Goal: Communication & Community: Answer question/provide support

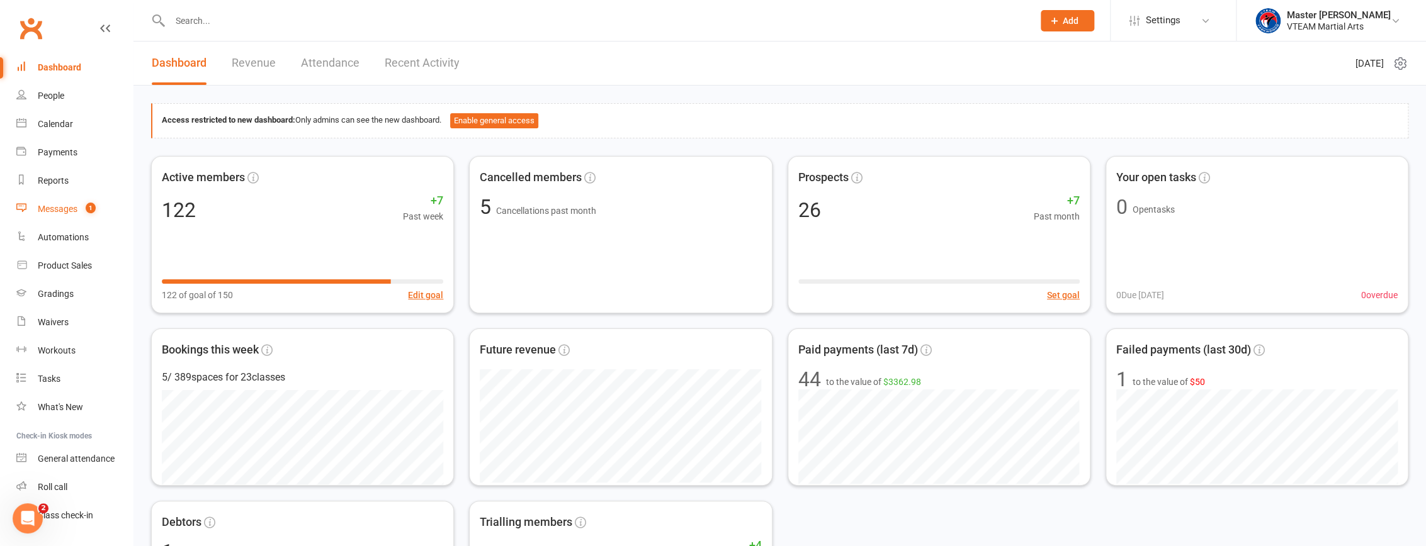
click at [63, 208] on div "Messages" at bounding box center [58, 209] width 40 height 10
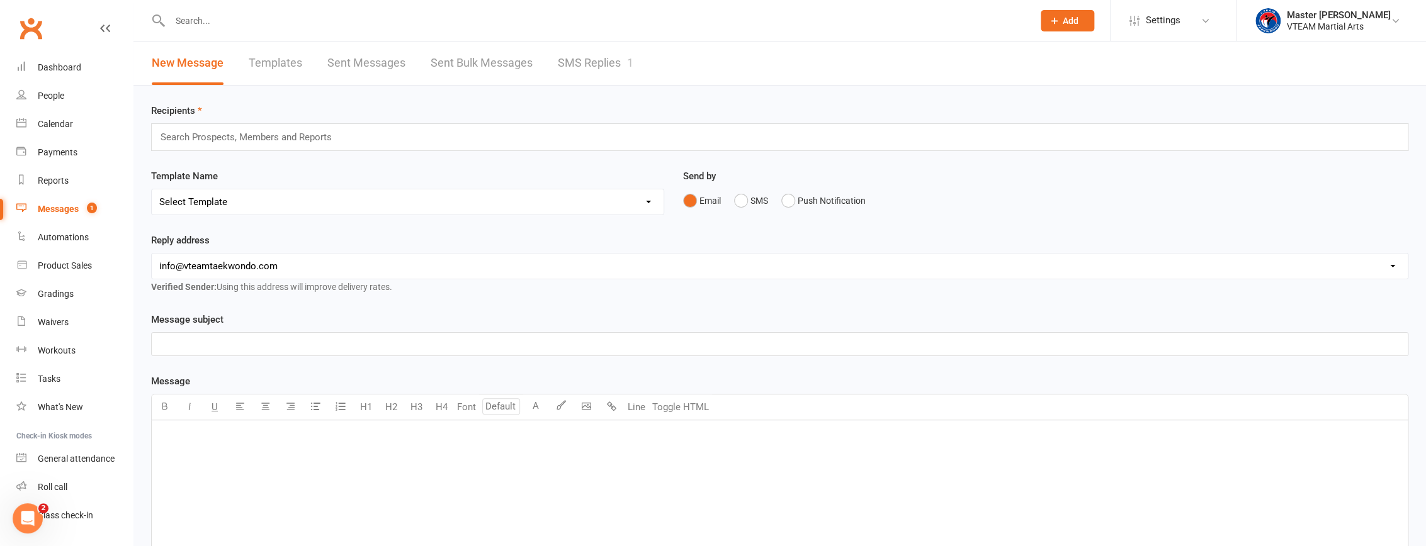
click at [618, 58] on link "SMS Replies 1" at bounding box center [596, 63] width 76 height 43
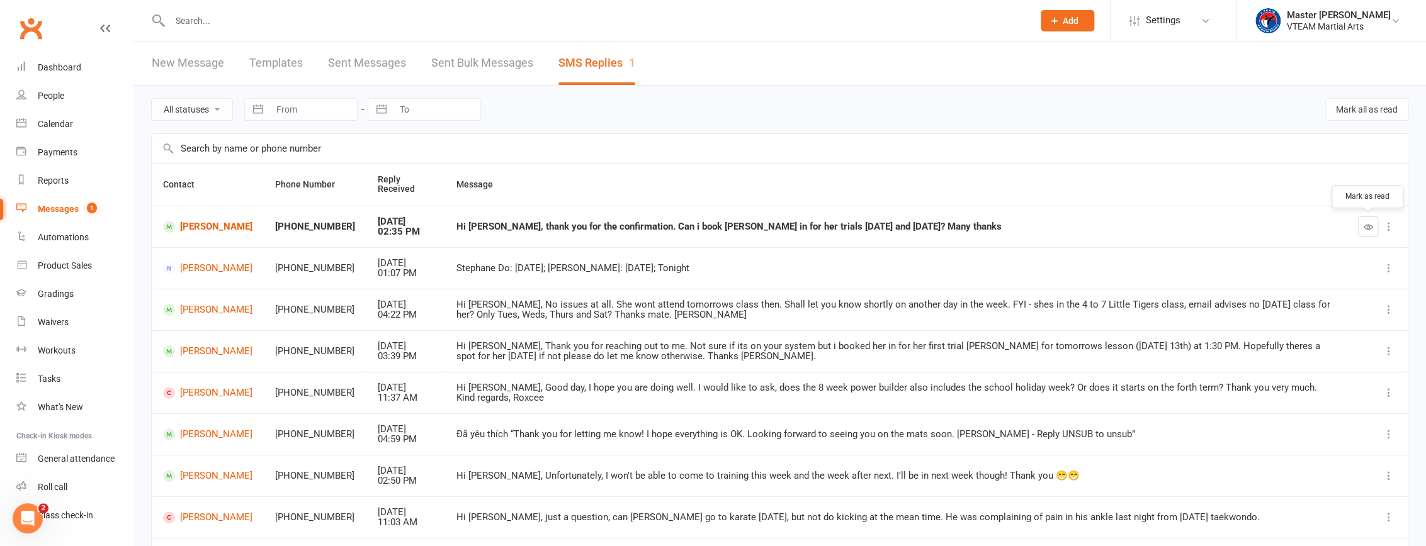
click at [1367, 227] on icon "button" at bounding box center [1368, 226] width 9 height 9
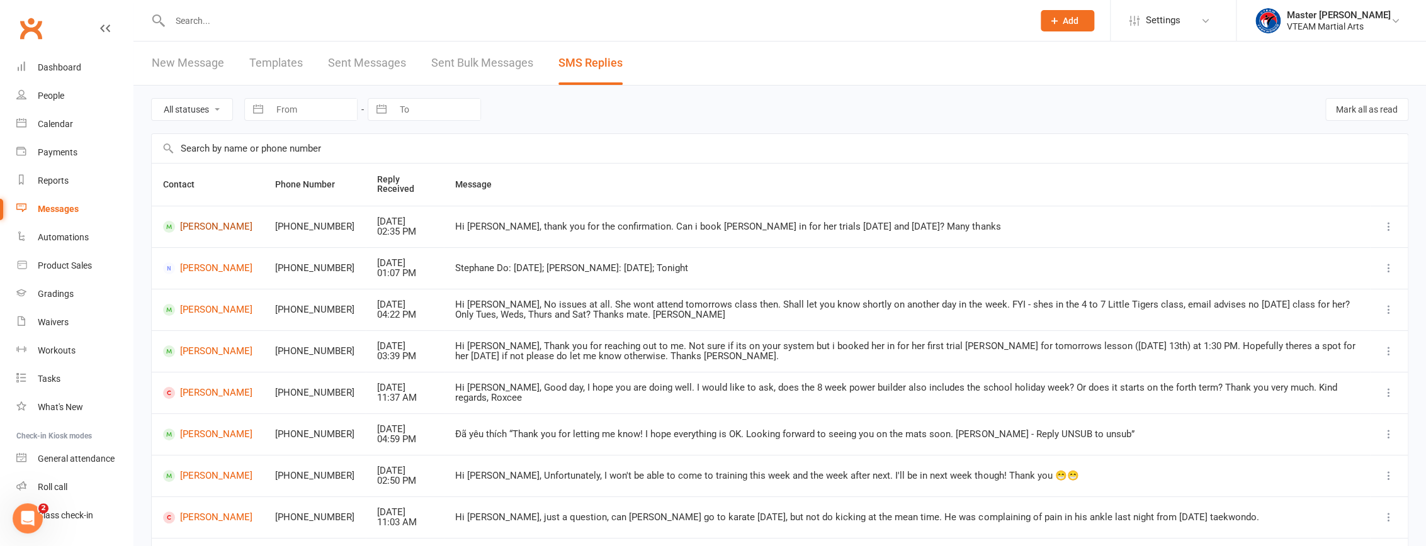
click at [199, 232] on link "[PERSON_NAME]" at bounding box center [207, 227] width 89 height 12
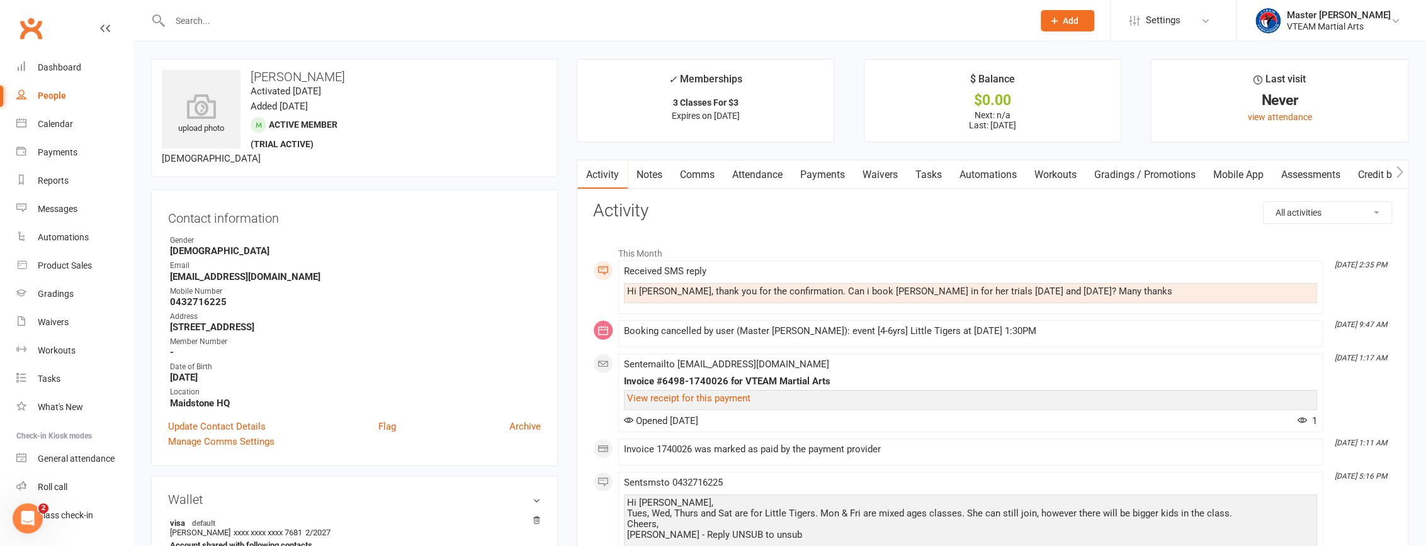
click at [709, 166] on link "Comms" at bounding box center [697, 175] width 52 height 29
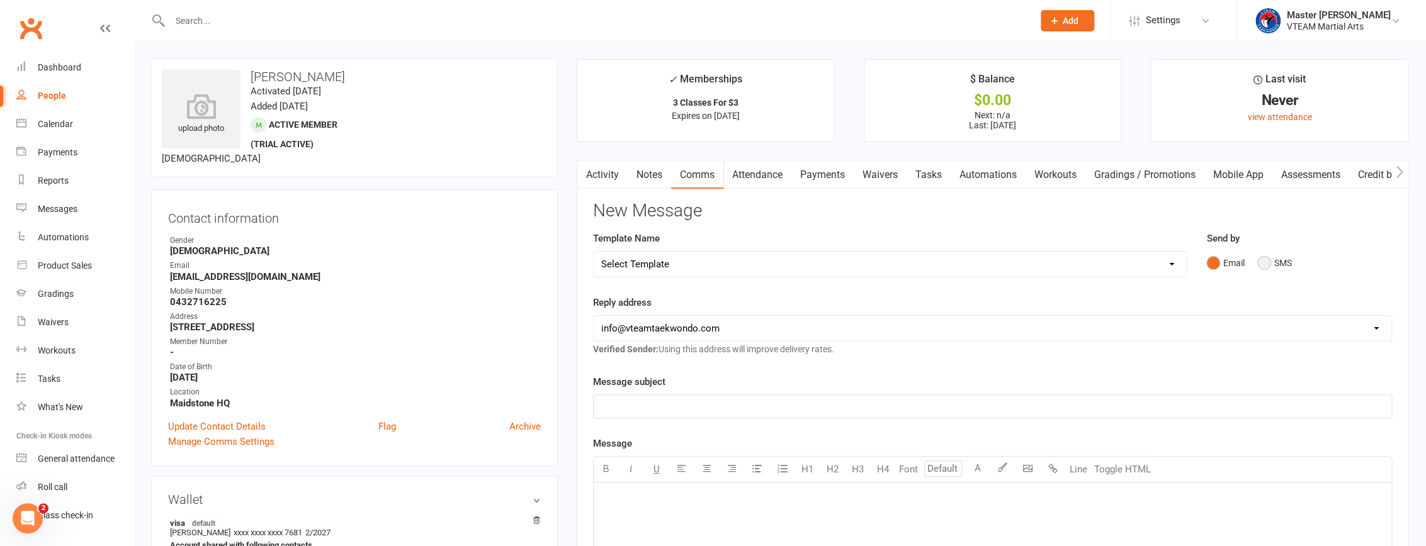
click at [1264, 263] on button "SMS" at bounding box center [1274, 263] width 34 height 24
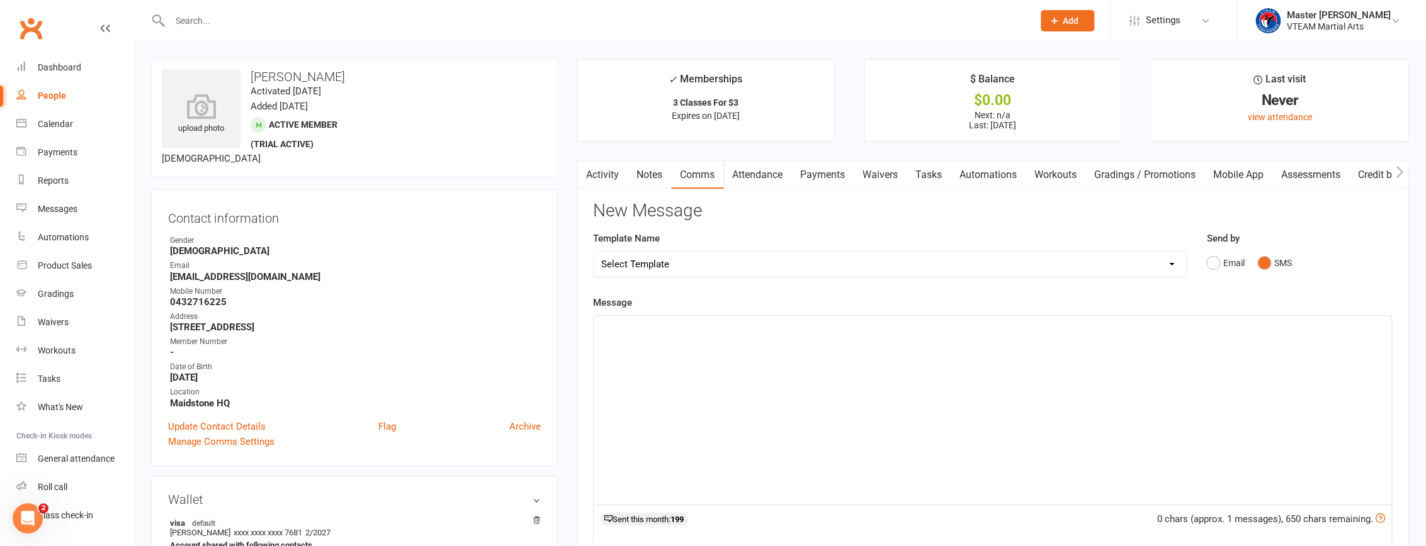
click at [1051, 384] on div "﻿" at bounding box center [993, 410] width 798 height 189
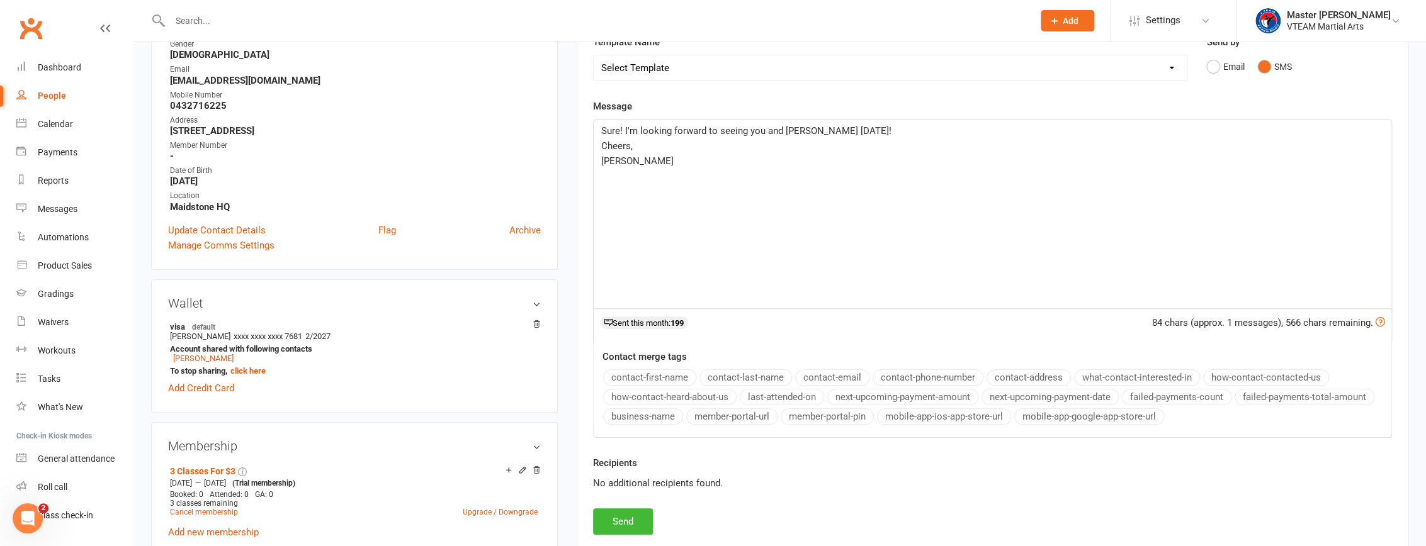
scroll to position [286, 0]
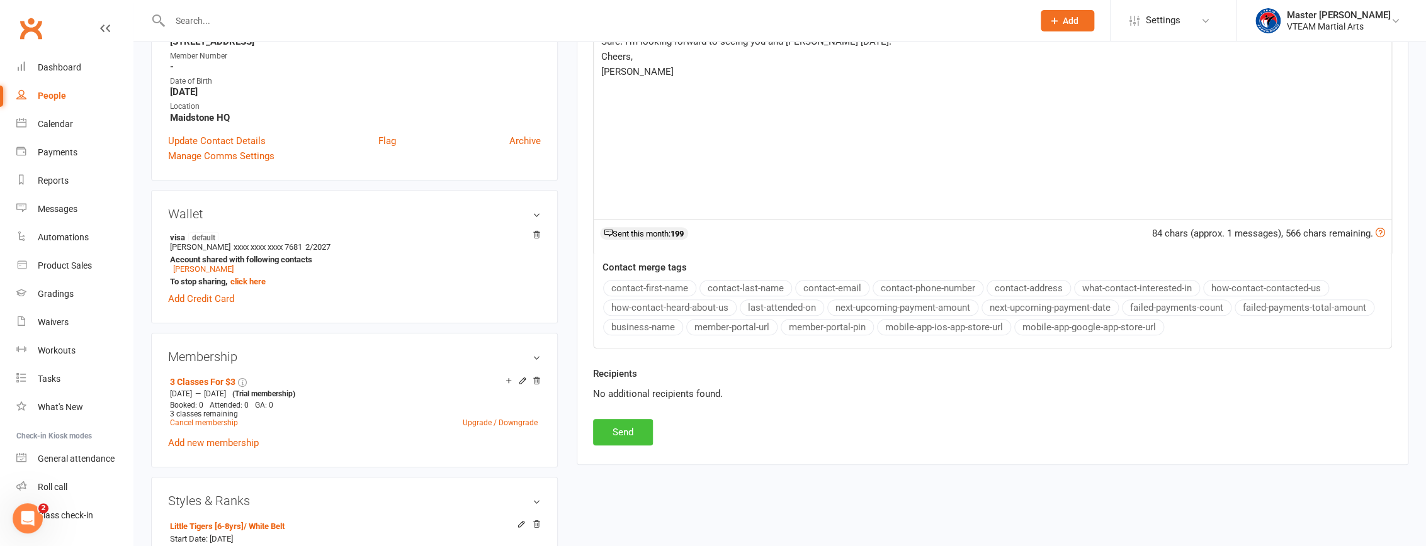
click at [636, 428] on button "Send" at bounding box center [623, 432] width 60 height 26
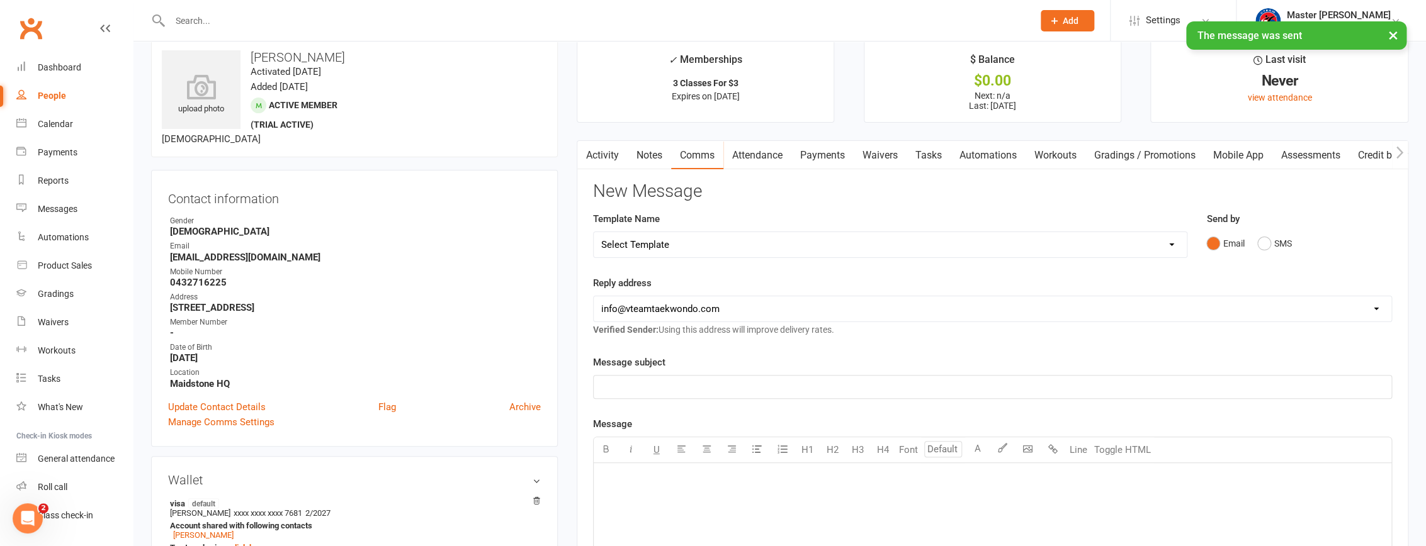
scroll to position [0, 0]
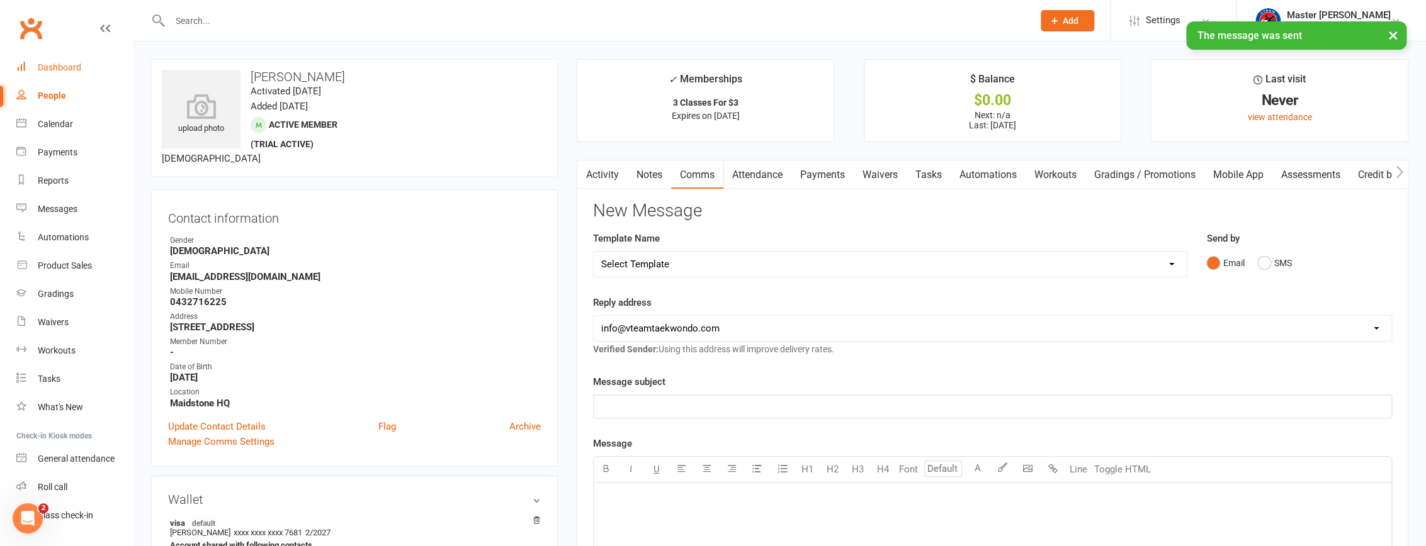
click at [72, 69] on div "Dashboard" at bounding box center [59, 67] width 43 height 10
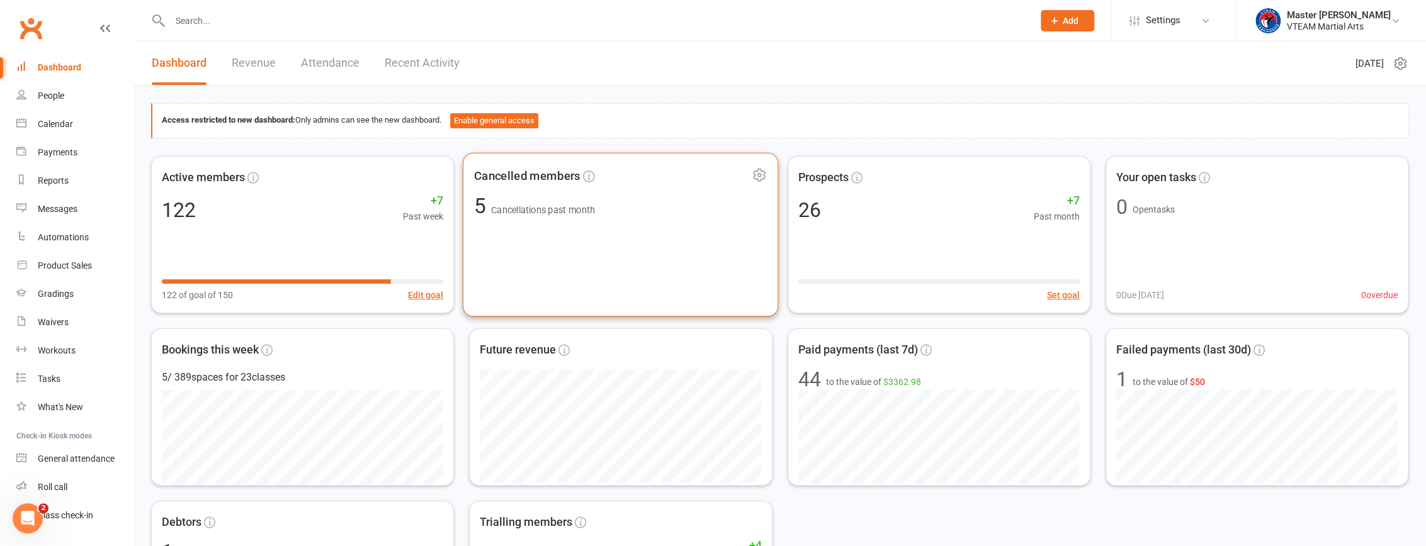
click at [655, 207] on span "5 Cancellations past month" at bounding box center [620, 205] width 293 height 21
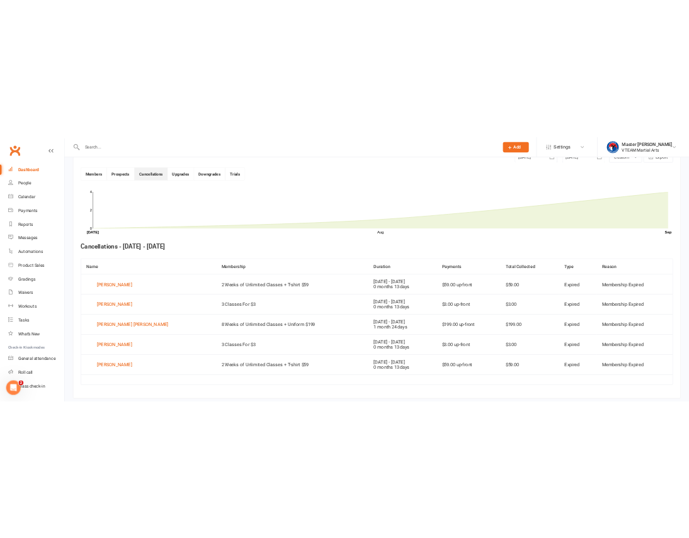
scroll to position [343, 0]
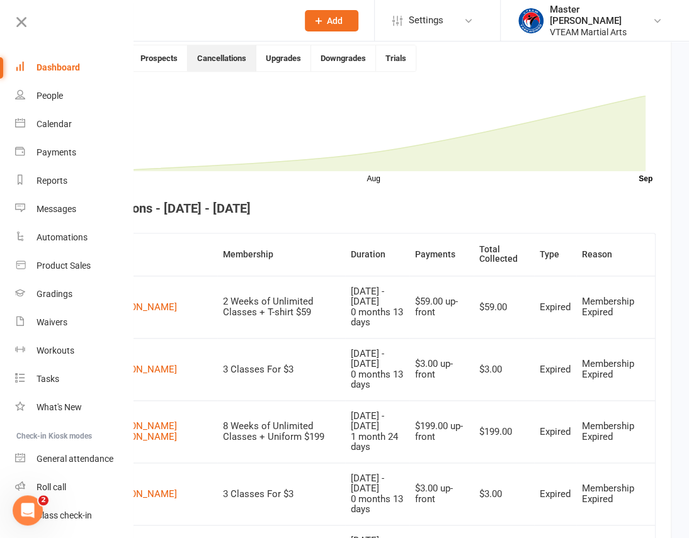
click at [94, 66] on link "Dashboard" at bounding box center [74, 68] width 119 height 28
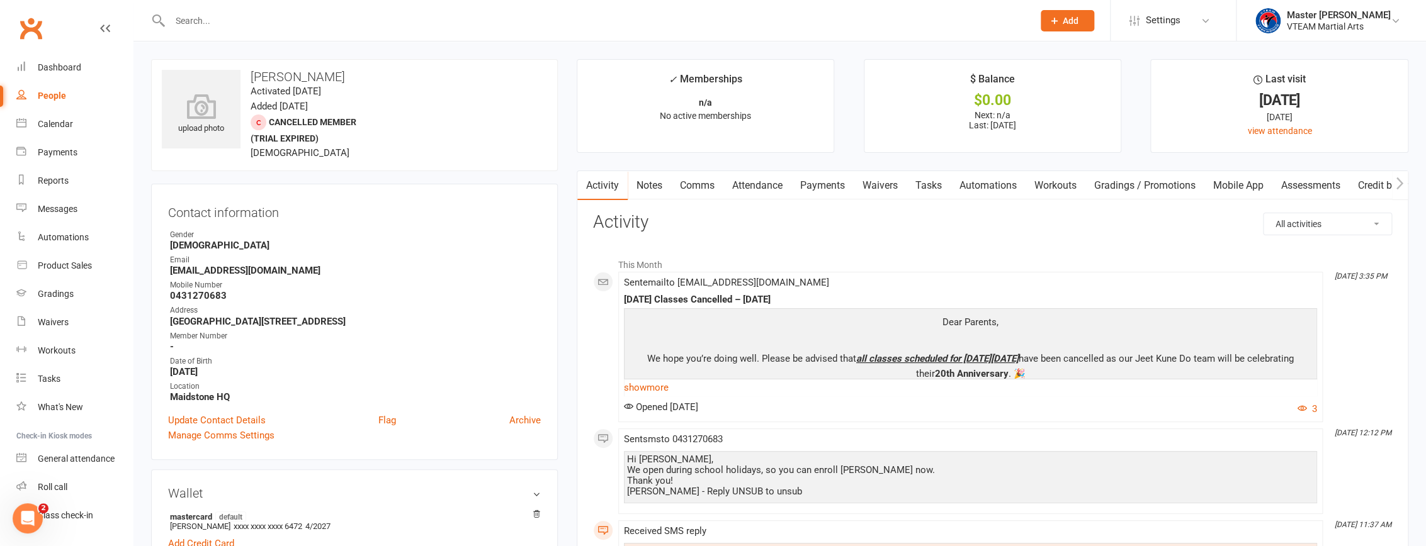
click at [705, 185] on link "Comms" at bounding box center [697, 185] width 52 height 29
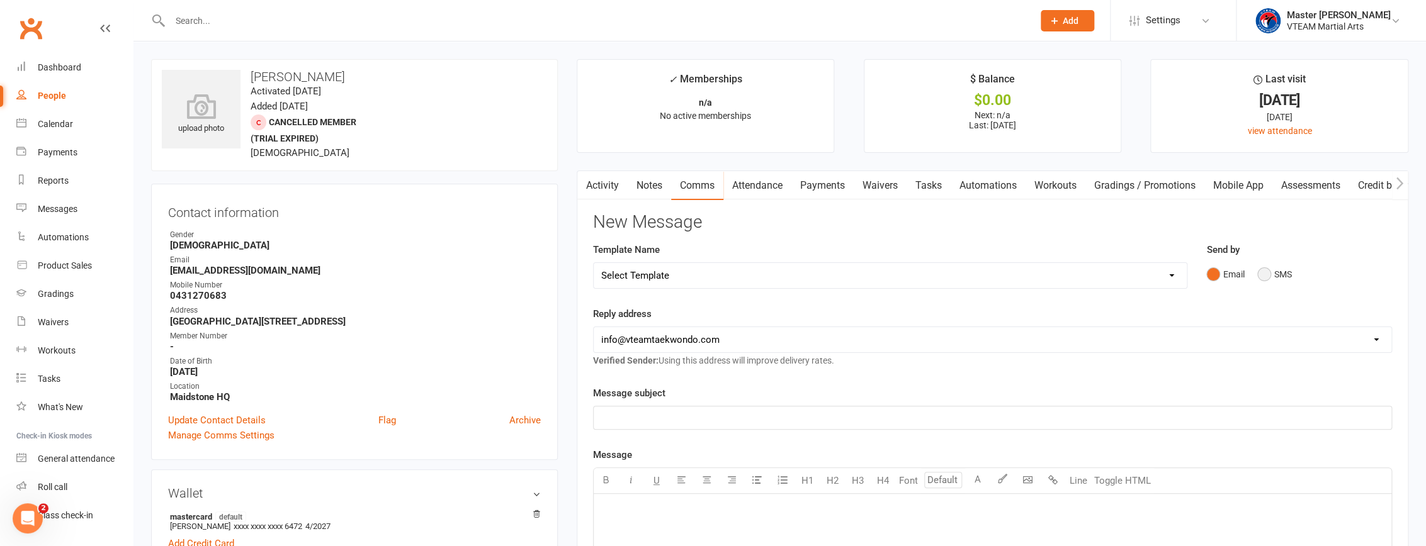
click at [1266, 270] on button "SMS" at bounding box center [1274, 275] width 34 height 24
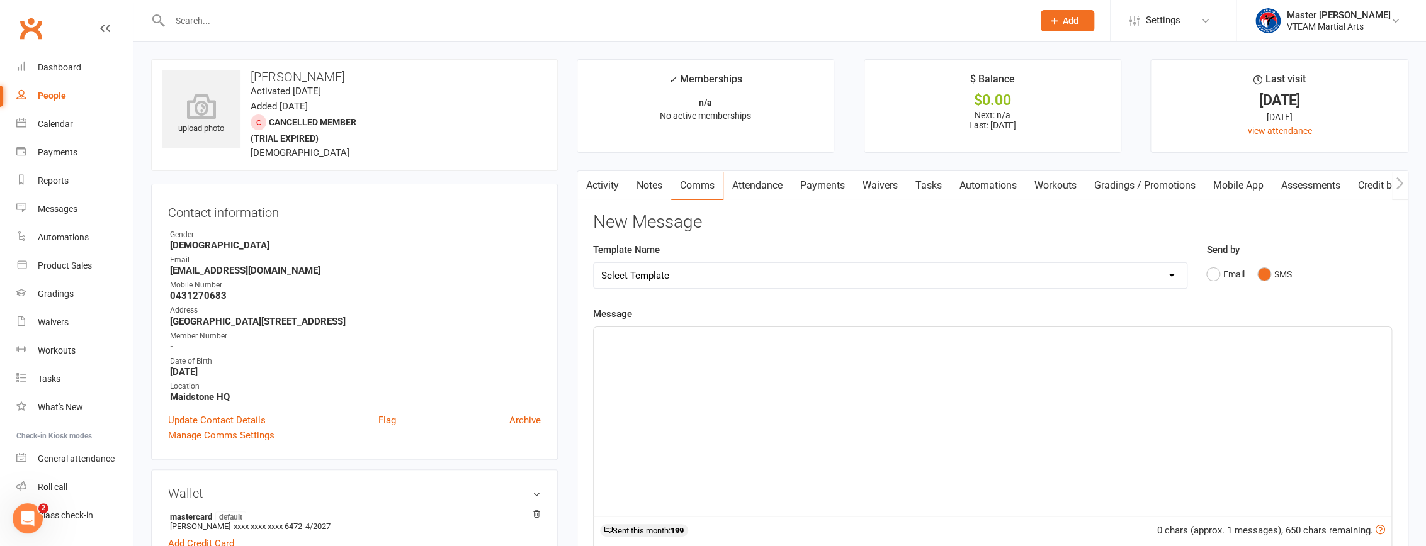
click at [1177, 409] on div "﻿" at bounding box center [993, 421] width 798 height 189
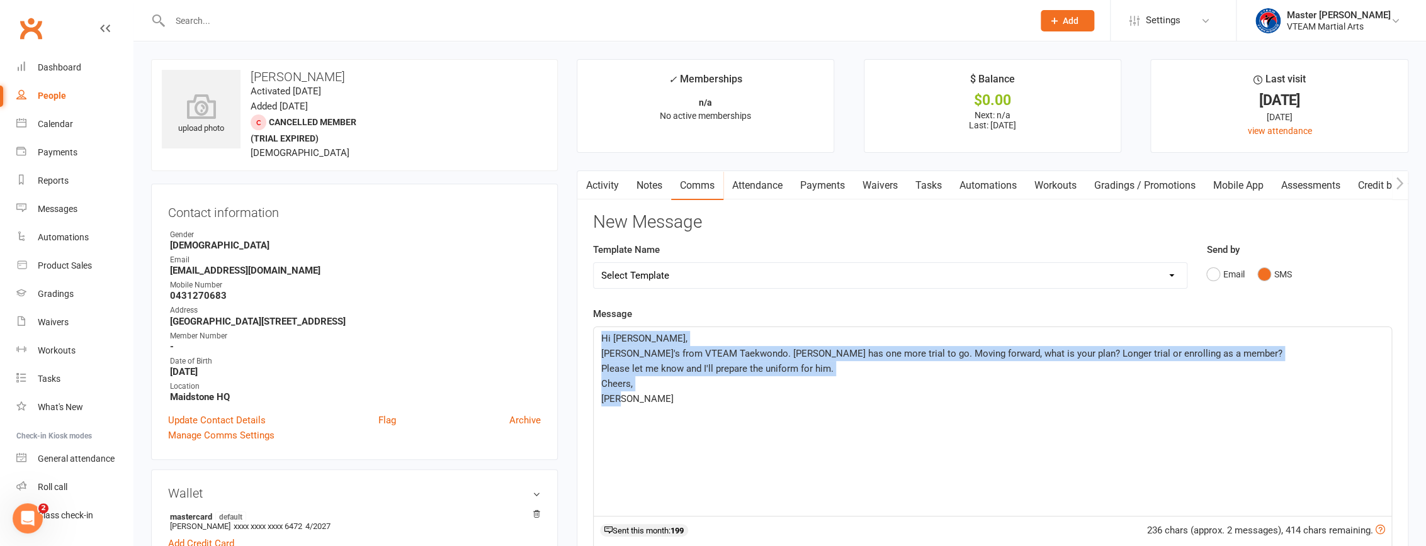
copy div "Hi Roxcee, Eric's from VTEAM Taekwondo. Daniel has one more trial to go. Moving…"
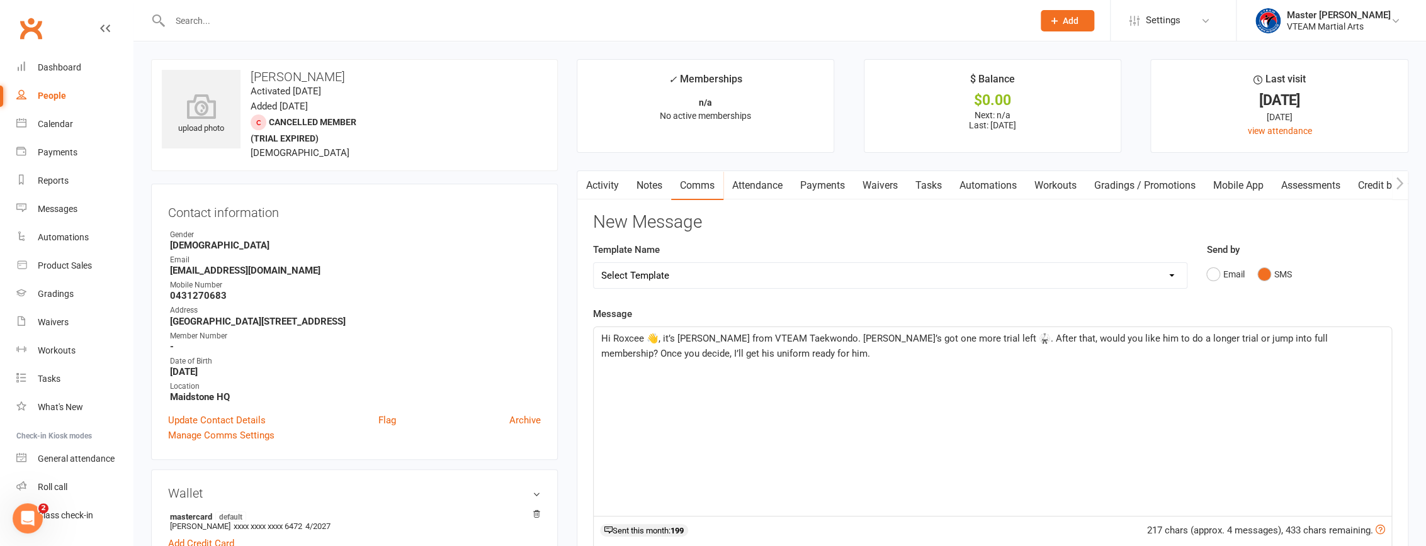
click at [655, 336] on span "Hi Roxcee 👋, it’s Eric from VTEAM Taekwondo. Daniel’s got one more trial left 🥋…" at bounding box center [965, 346] width 729 height 26
click at [929, 339] on span "Hi Roxcee, it’s Eric from VTEAM Taekwondo. Daniel’s got one more trial left 🥋. …" at bounding box center [979, 346] width 756 height 26
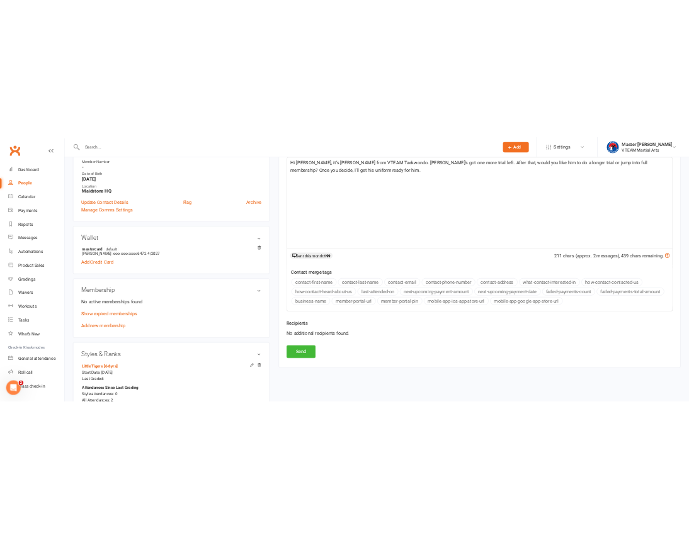
scroll to position [286, 0]
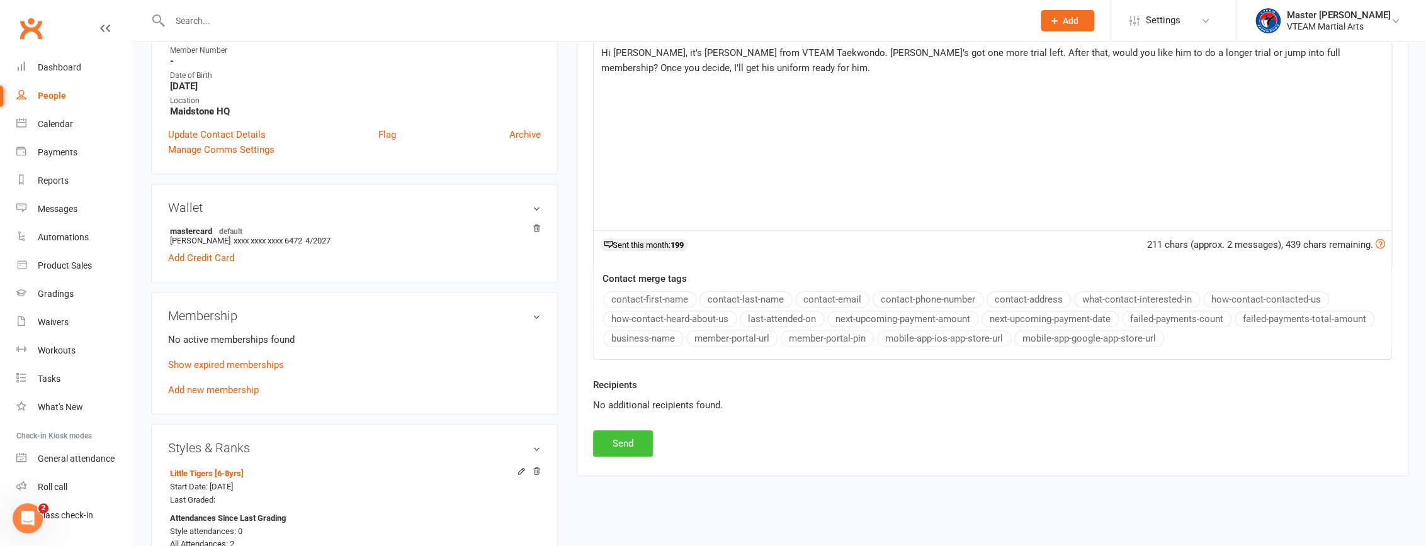
click at [637, 440] on button "Send" at bounding box center [623, 444] width 60 height 26
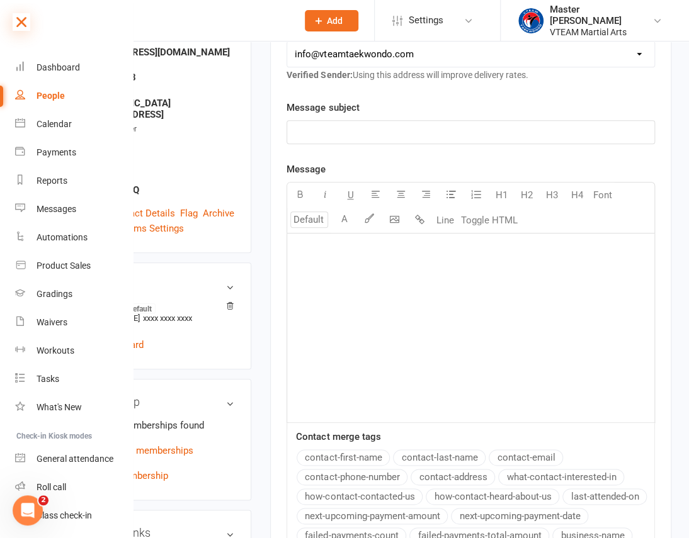
click at [21, 16] on icon at bounding box center [22, 22] width 18 height 18
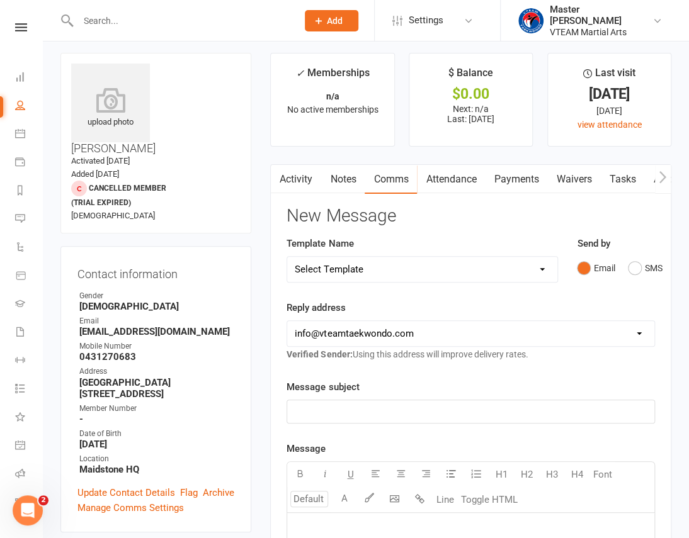
scroll to position [0, 0]
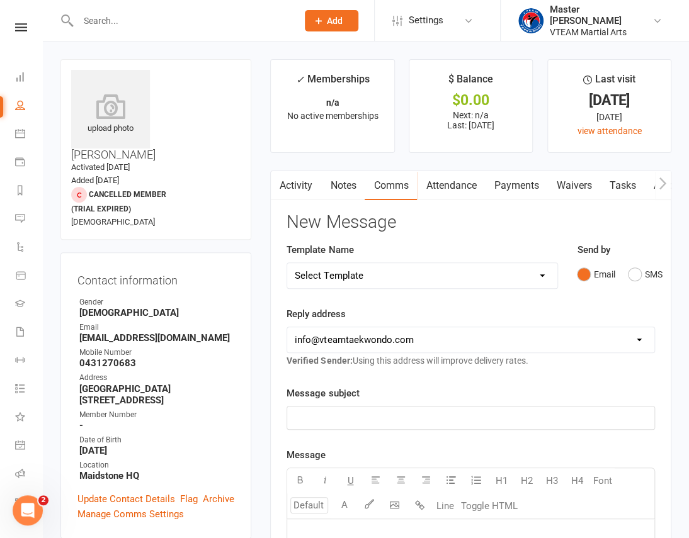
click at [305, 186] on link "Activity" at bounding box center [296, 185] width 50 height 29
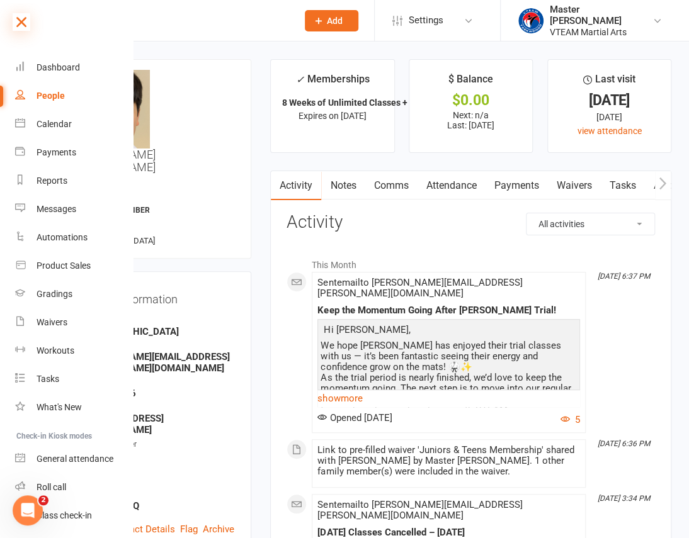
click at [23, 20] on icon at bounding box center [22, 22] width 18 height 18
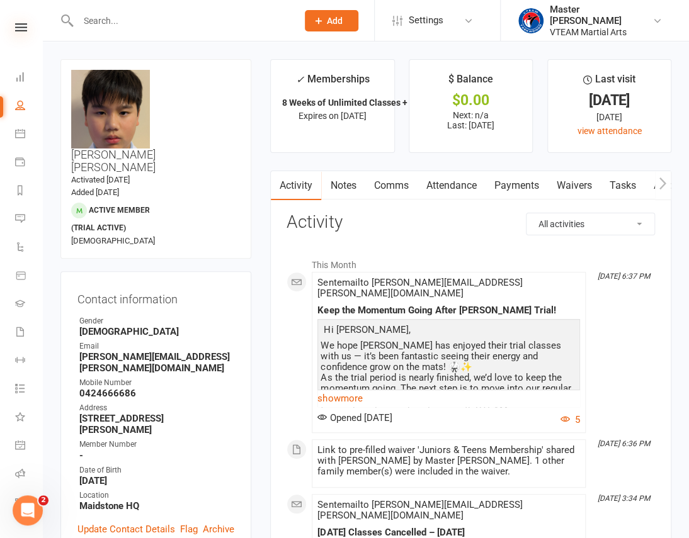
click at [18, 26] on icon at bounding box center [21, 27] width 12 height 8
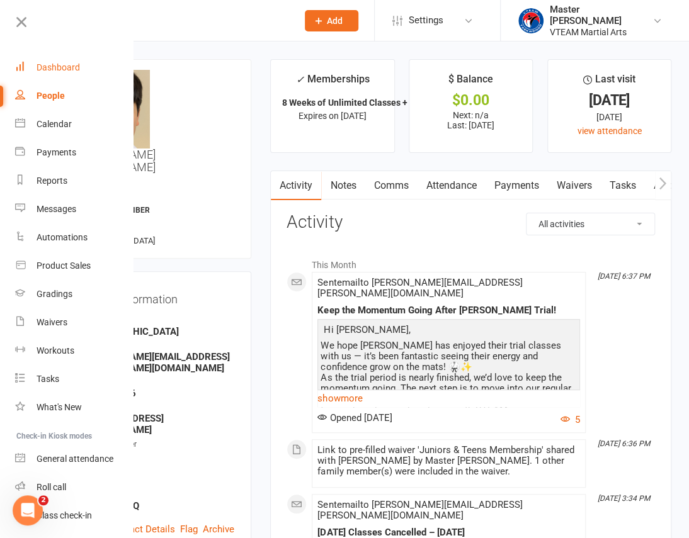
click at [57, 68] on div "Dashboard" at bounding box center [58, 67] width 43 height 10
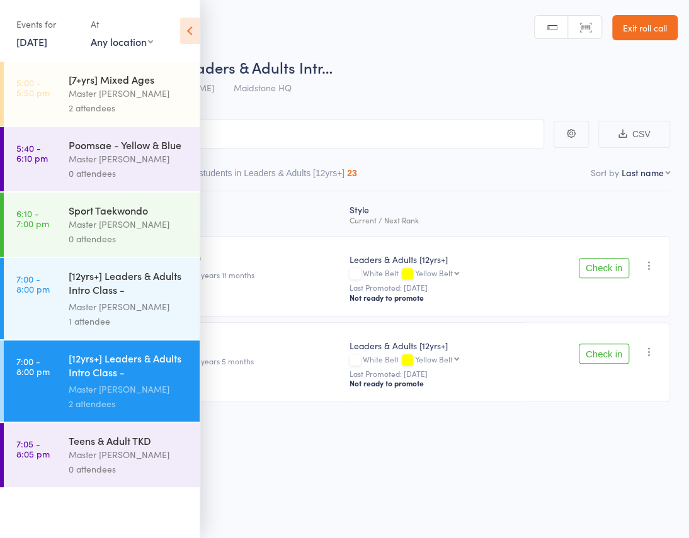
click at [188, 31] on icon at bounding box center [190, 31] width 20 height 26
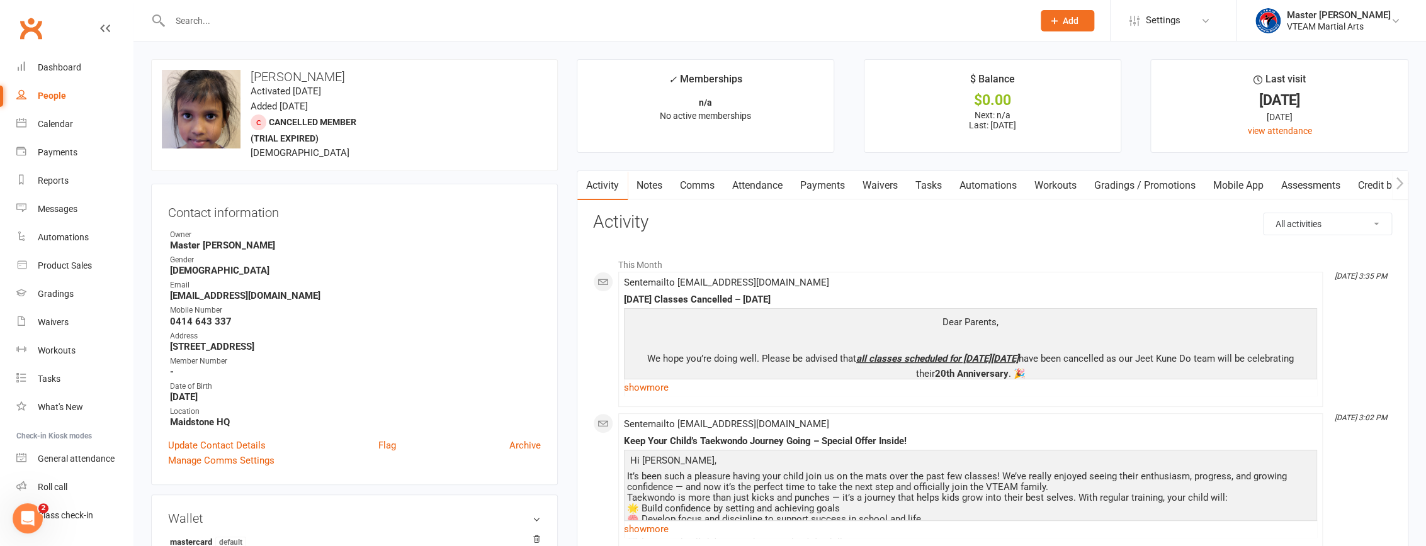
click at [708, 189] on link "Comms" at bounding box center [697, 185] width 52 height 29
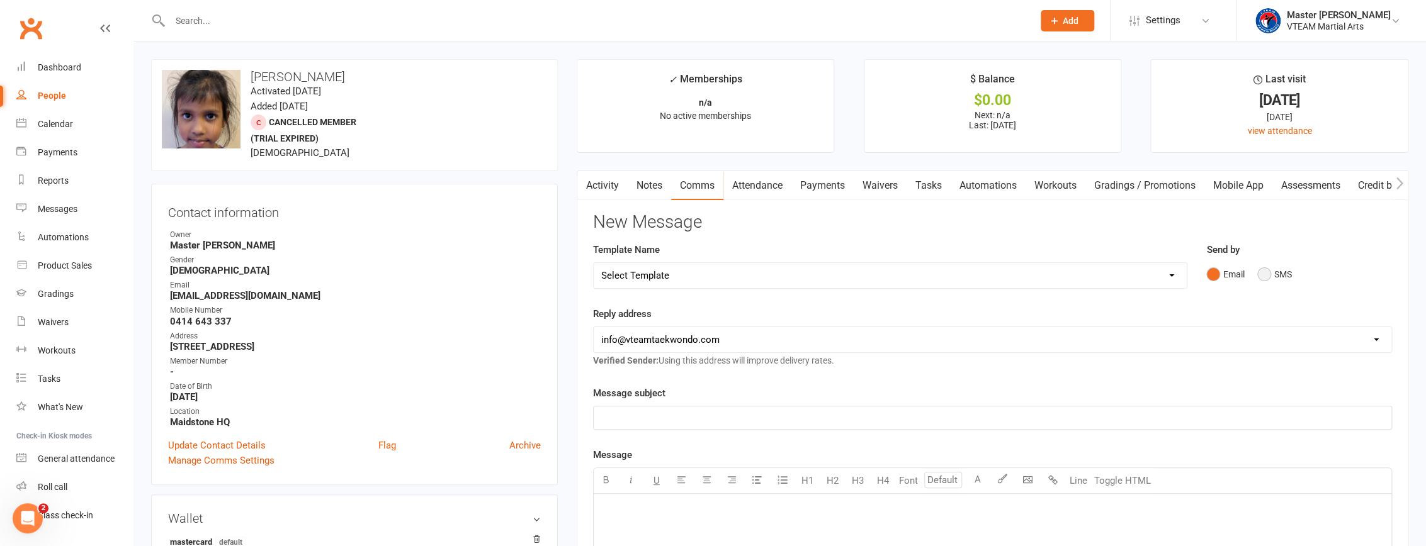
click at [1265, 274] on button "SMS" at bounding box center [1274, 275] width 34 height 24
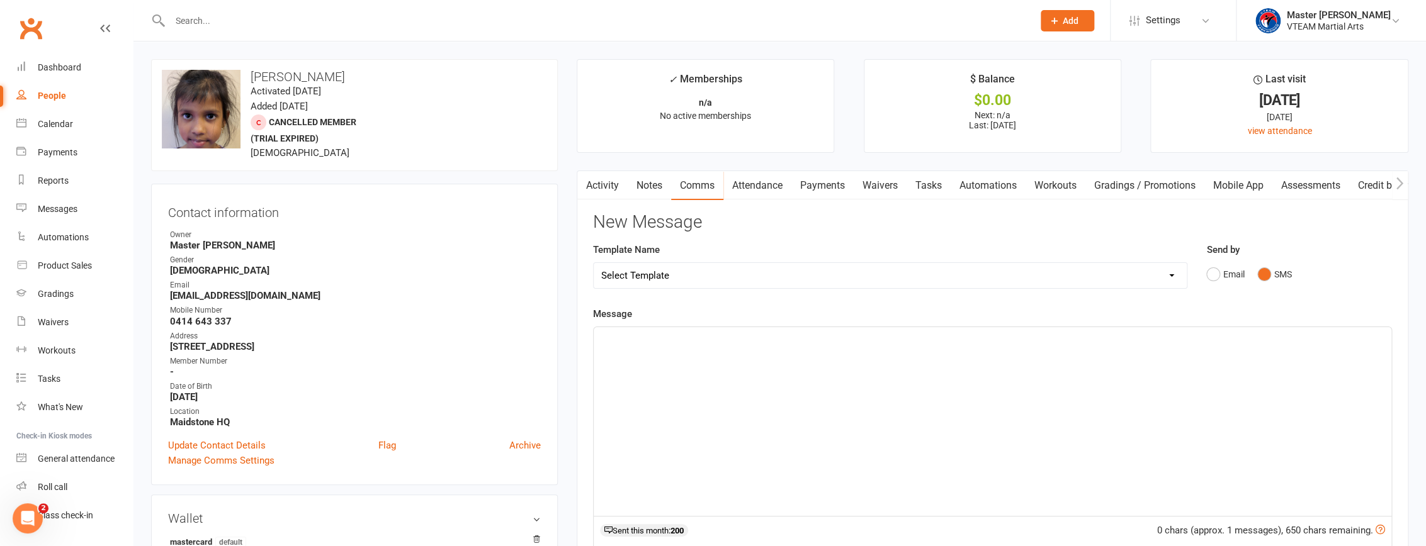
click at [1128, 385] on div "﻿" at bounding box center [993, 421] width 798 height 189
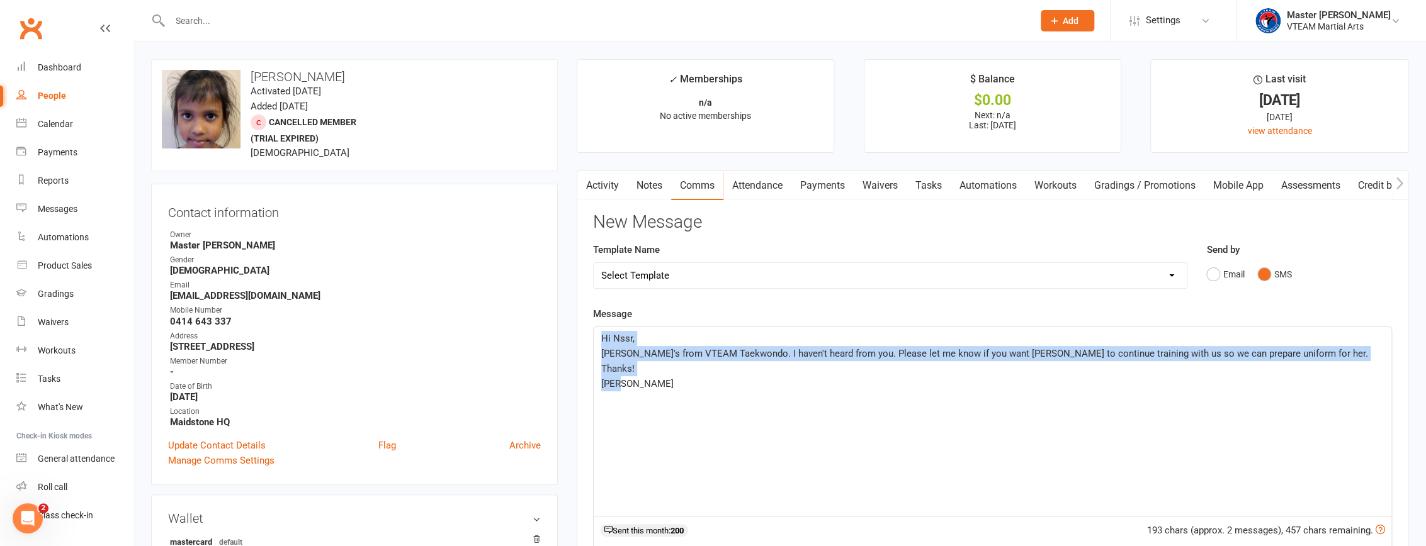
copy div "Hi Nssr, Eric's from VTEAM Taekwondo. I haven't heard from you. Please let me k…"
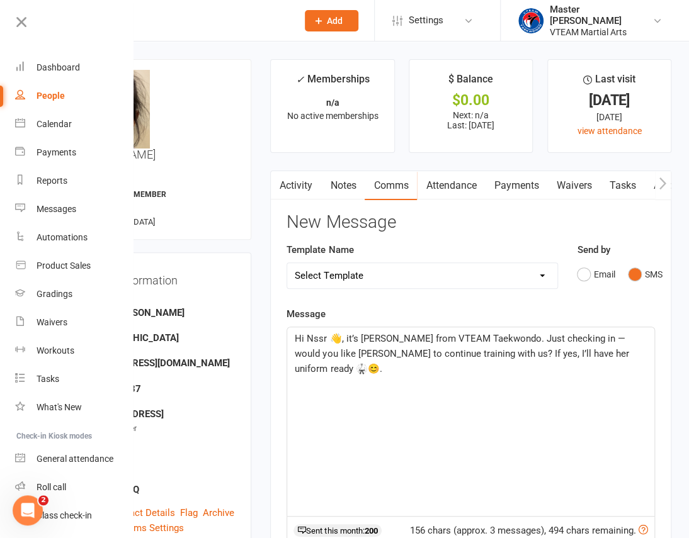
click at [339, 339] on span "Hi Nssr 👋, it’s Eric from VTEAM Taekwondo. Just checking in — would you like Ke…" at bounding box center [463, 354] width 336 height 42
click at [578, 357] on span "Hi Nssr, it’s Eric from VTEAM Taekwondo. Just checking in — would you like Kezi…" at bounding box center [467, 354] width 345 height 42
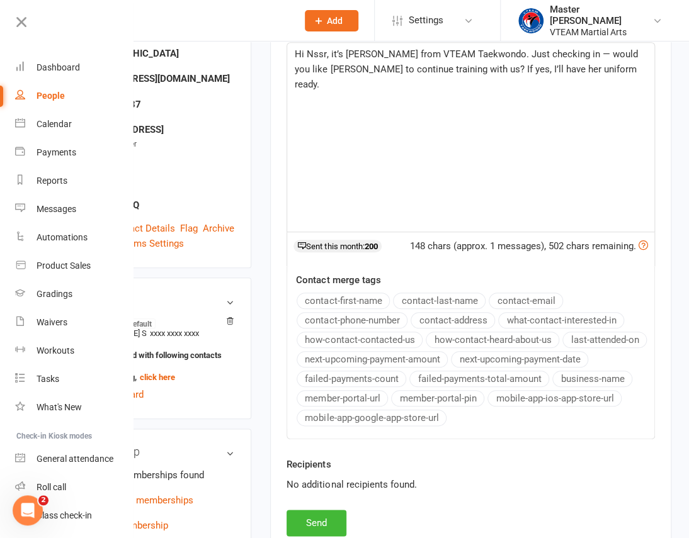
scroll to position [286, 0]
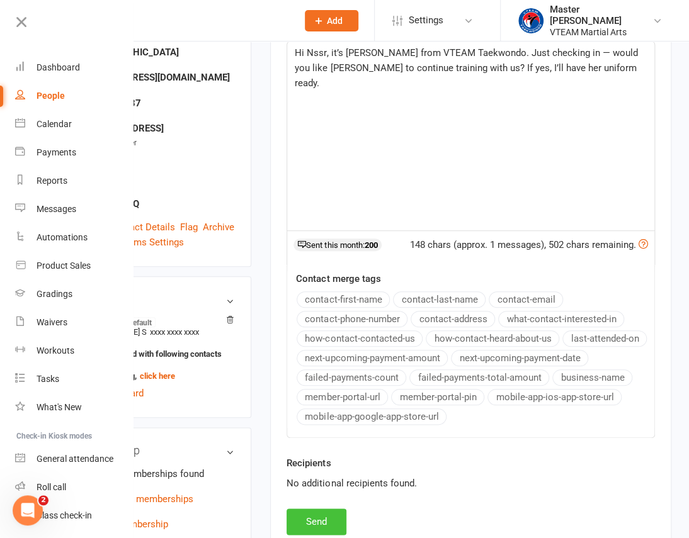
click at [327, 516] on button "Send" at bounding box center [316, 522] width 60 height 26
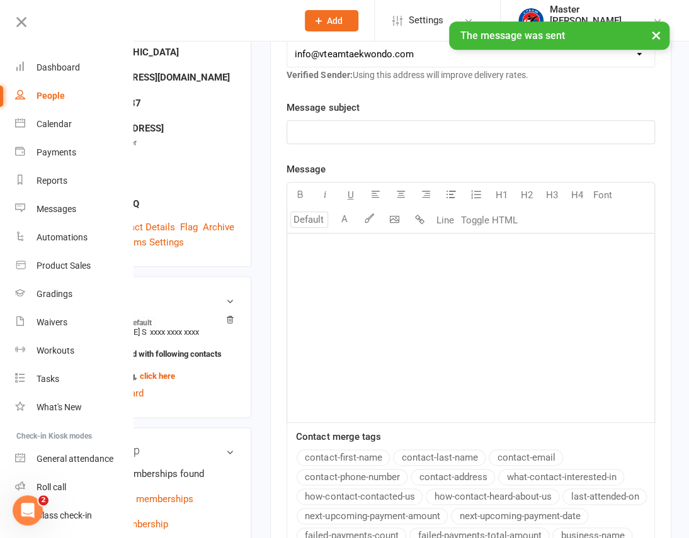
click at [27, 21] on div "× The message was sent" at bounding box center [336, 21] width 672 height 0
click at [19, 21] on div "× The message was sent" at bounding box center [336, 21] width 672 height 0
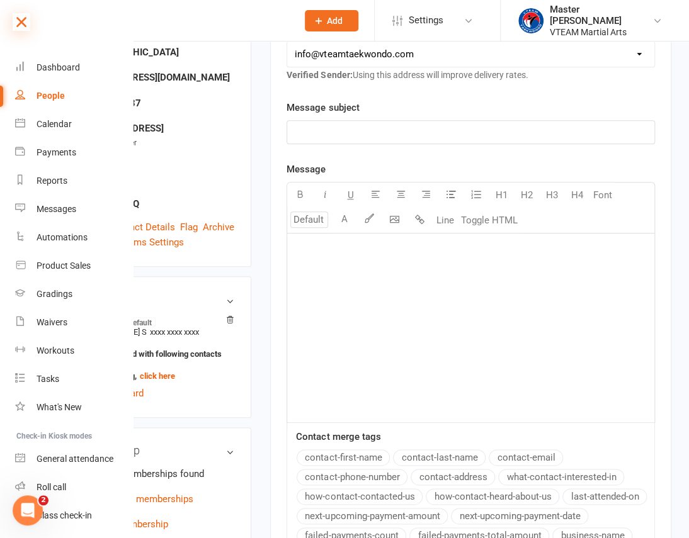
click at [16, 18] on icon at bounding box center [22, 22] width 18 height 18
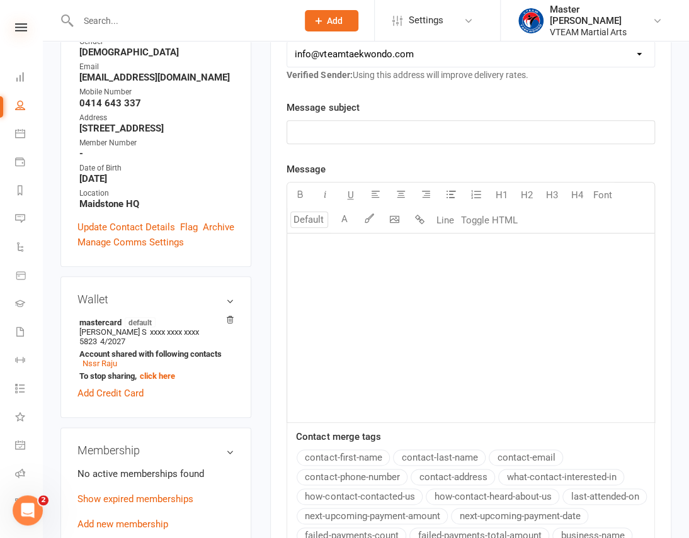
click at [17, 25] on icon at bounding box center [21, 27] width 12 height 8
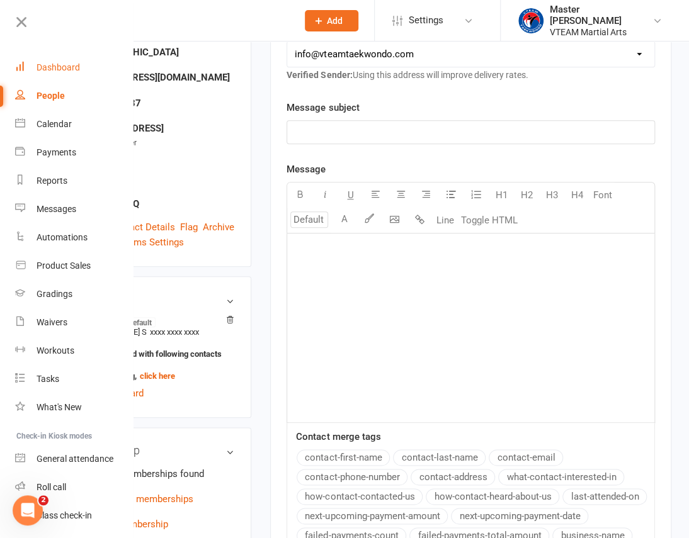
click at [54, 65] on div "Dashboard" at bounding box center [58, 67] width 43 height 10
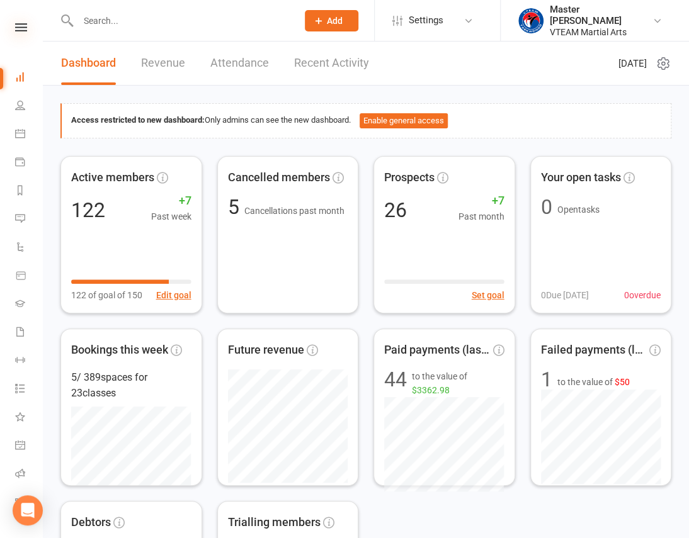
click at [18, 25] on icon at bounding box center [21, 27] width 12 height 8
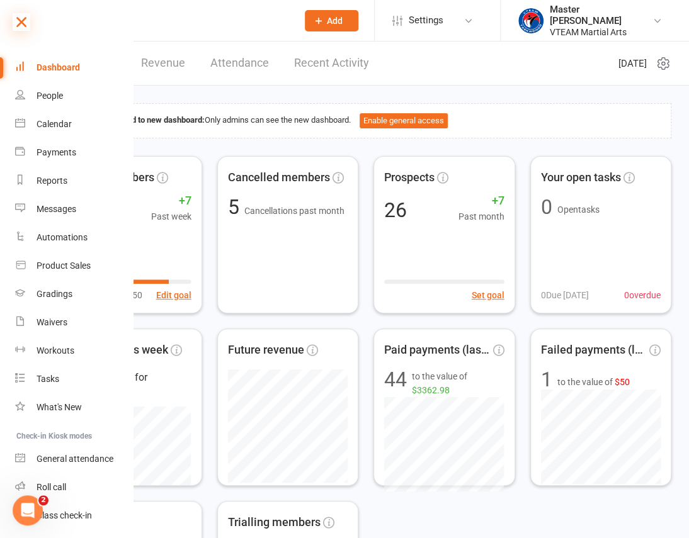
click at [29, 21] on icon at bounding box center [22, 22] width 18 height 18
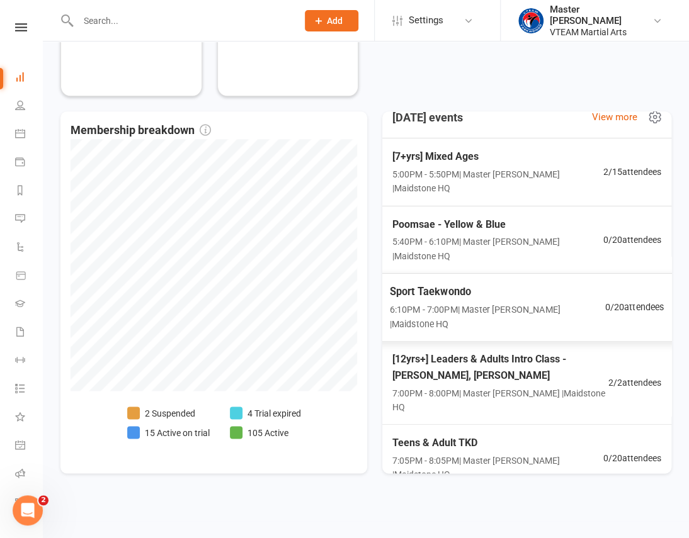
scroll to position [19, 0]
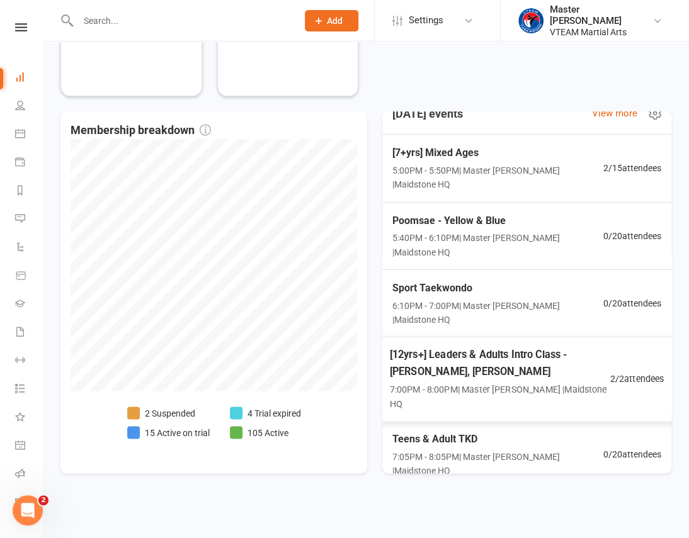
click at [522, 368] on span "[12yrs+] Leaders & Adults Intro Class - [PERSON_NAME], [PERSON_NAME]" at bounding box center [500, 363] width 220 height 33
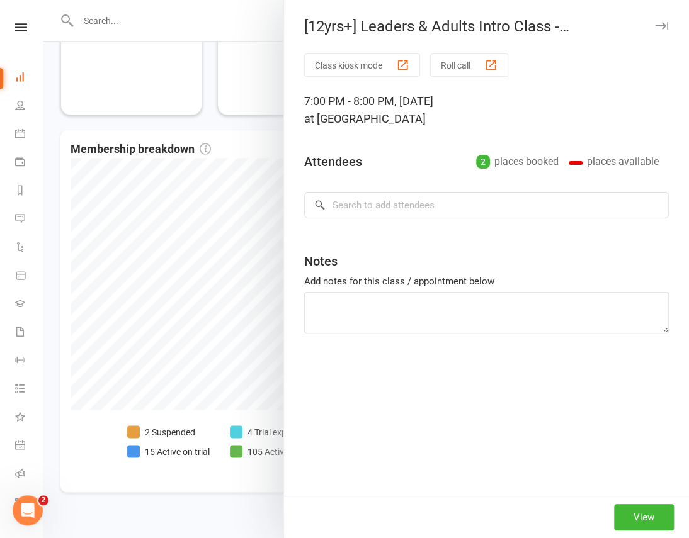
scroll to position [0, 0]
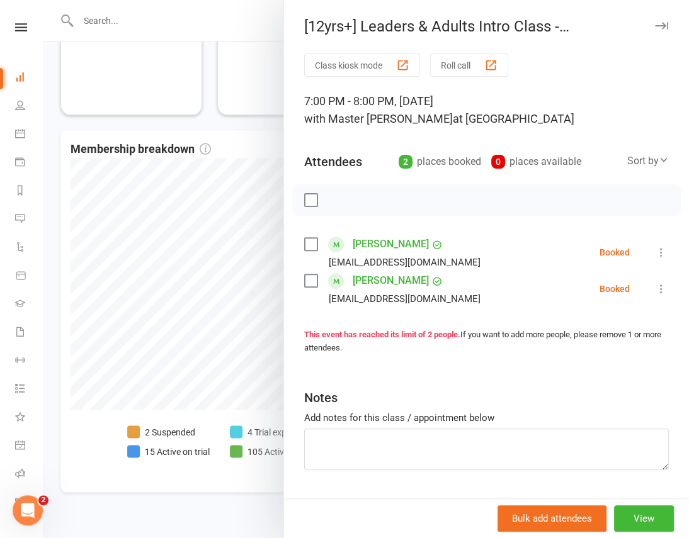
click at [253, 125] on div at bounding box center [366, 269] width 646 height 538
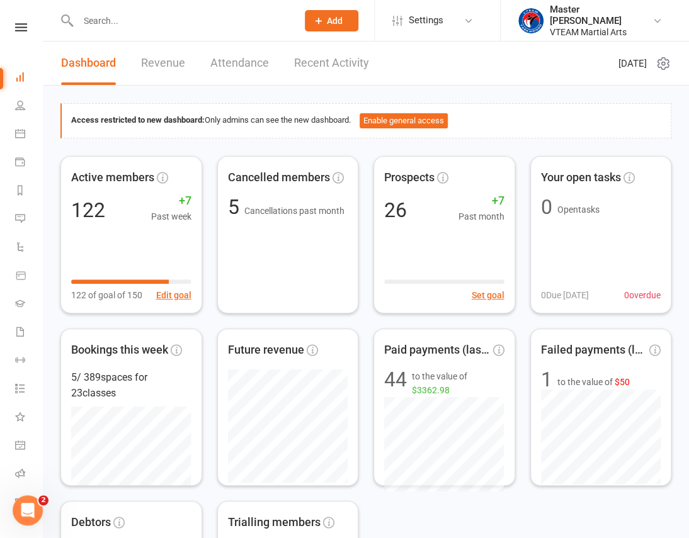
click at [453, 518] on div "Active members 122 +7 Past week 122 of goal of 150 Edit goal Cancelled members …" at bounding box center [365, 407] width 611 height 502
click at [19, 26] on icon at bounding box center [21, 27] width 12 height 8
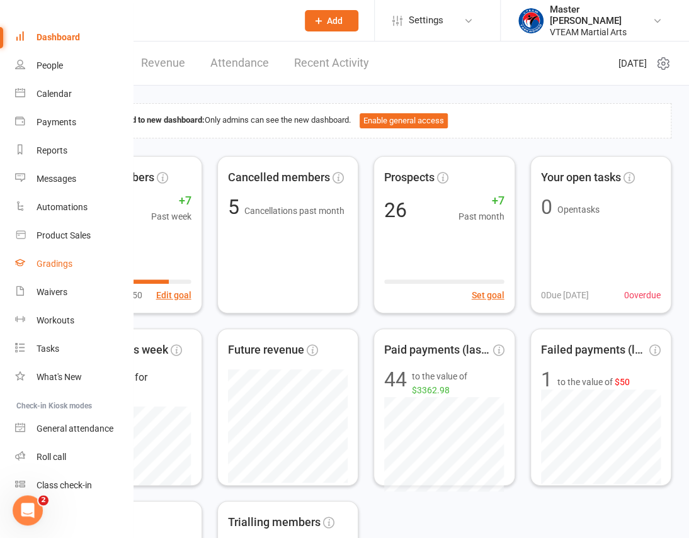
scroll to position [47, 0]
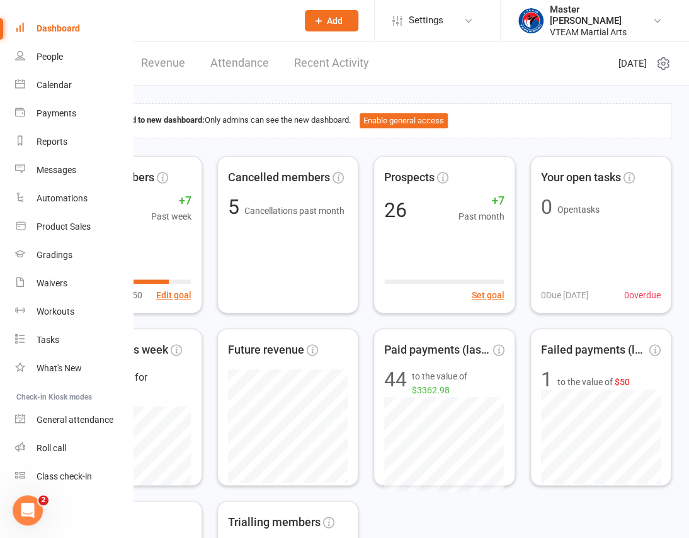
drag, startPoint x: 378, startPoint y: 502, endPoint x: 378, endPoint y: 490, distance: 12.0
click at [378, 502] on div "Active members 122 +7 Past week 122 of goal of 150 Edit goal Cancelled members …" at bounding box center [365, 407] width 611 height 502
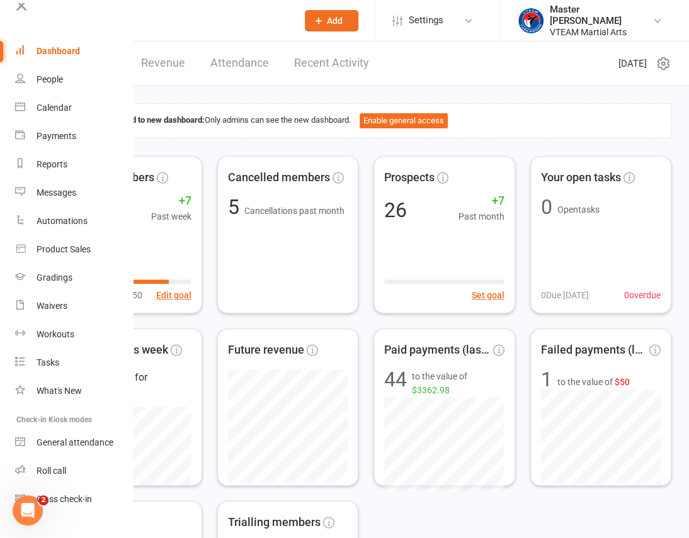
scroll to position [0, 0]
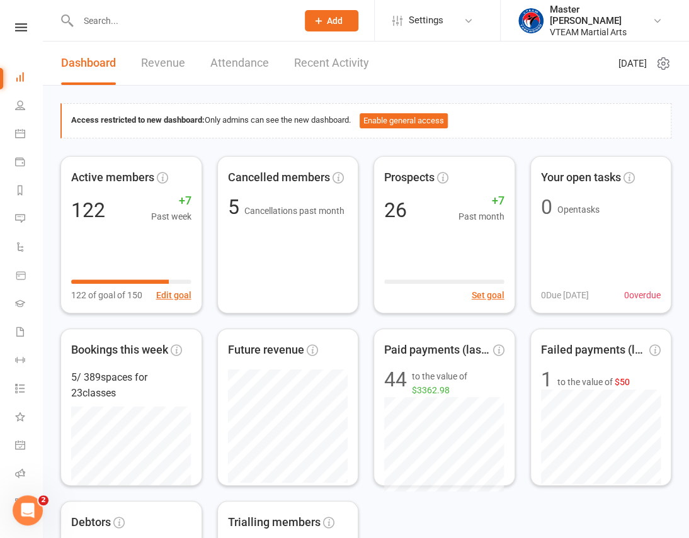
click at [27, 25] on link at bounding box center [21, 27] width 45 height 8
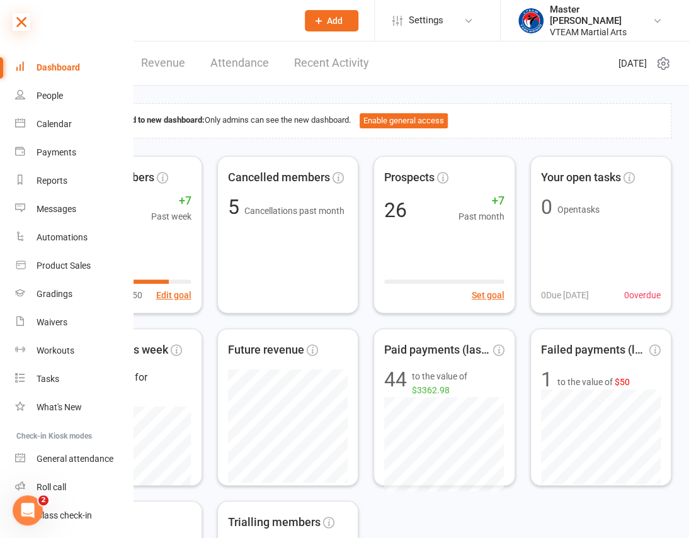
click at [23, 23] on icon at bounding box center [22, 22] width 18 height 18
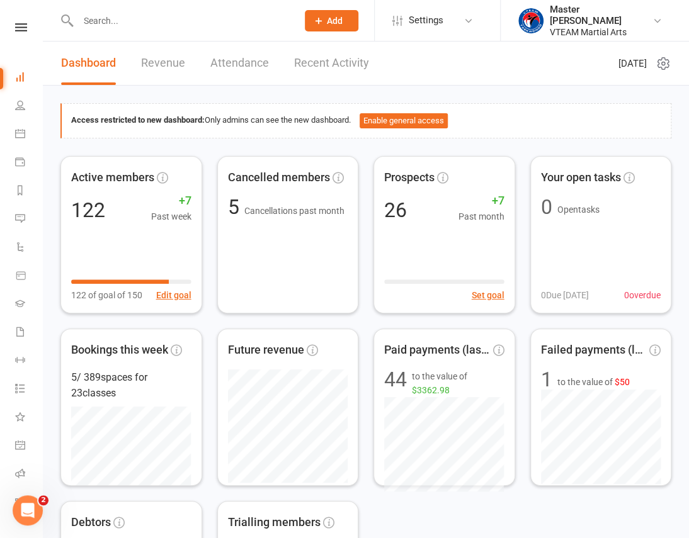
click at [669, 64] on icon at bounding box center [662, 63] width 15 height 15
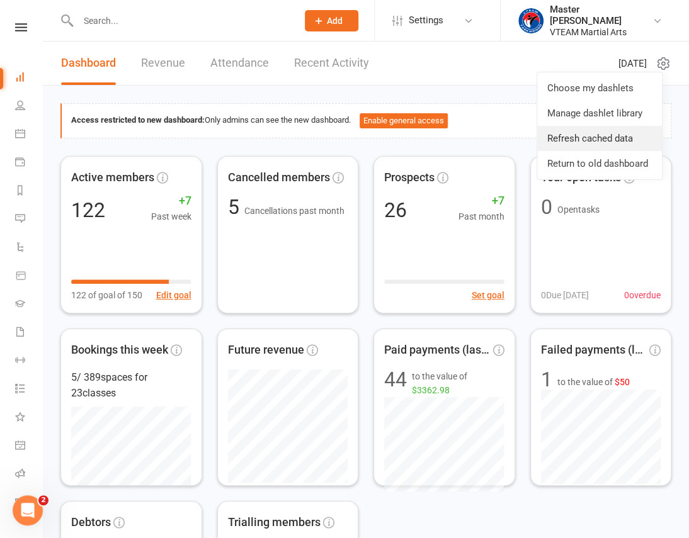
click at [560, 133] on link "Refresh cached data" at bounding box center [599, 138] width 125 height 25
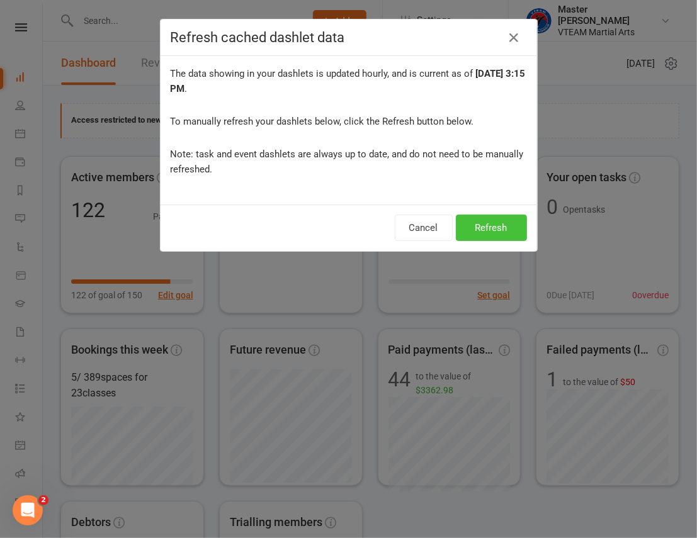
click at [477, 227] on button "Refresh" at bounding box center [491, 228] width 71 height 26
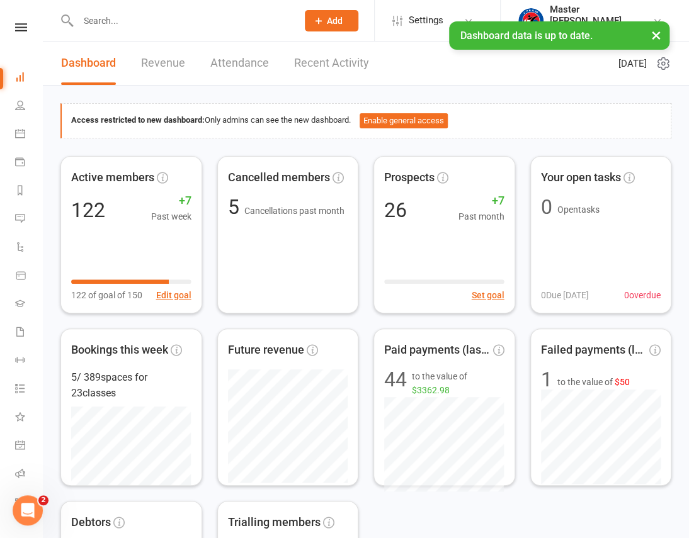
click at [19, 21] on div "× Dashboard data is up to date." at bounding box center [336, 21] width 672 height 0
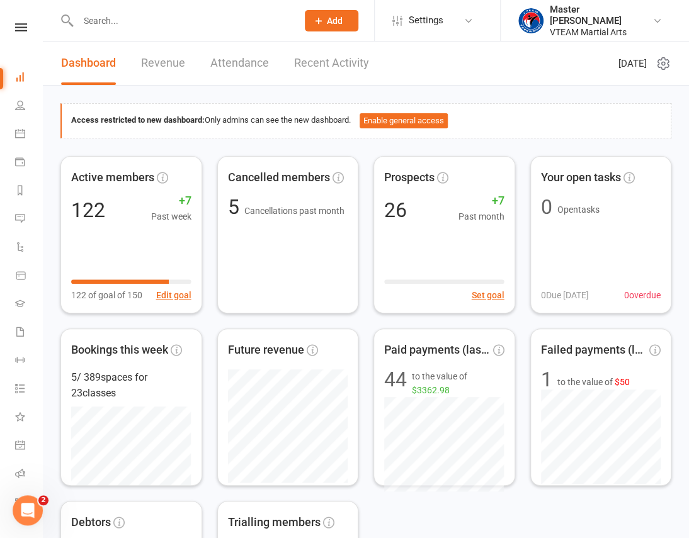
click at [15, 28] on icon at bounding box center [21, 27] width 12 height 8
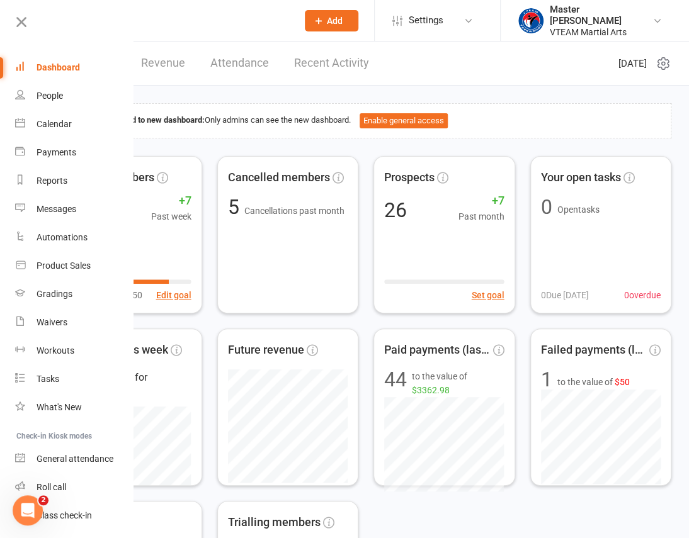
click at [320, 57] on link "Recent Activity" at bounding box center [331, 63] width 75 height 43
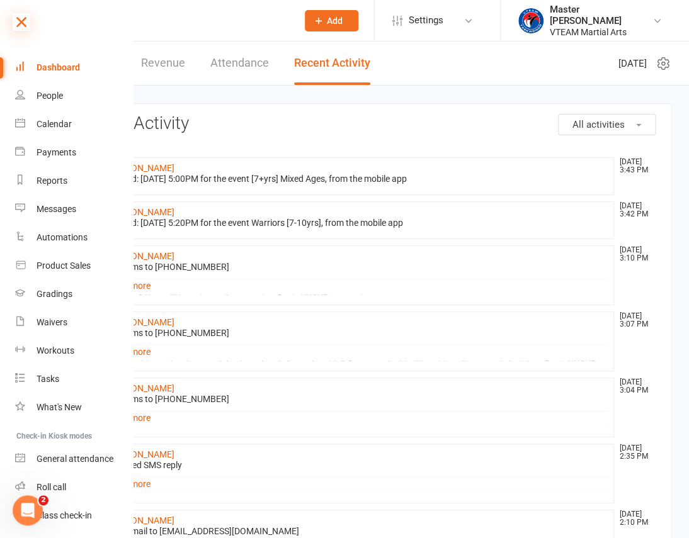
click at [16, 26] on icon at bounding box center [22, 22] width 18 height 18
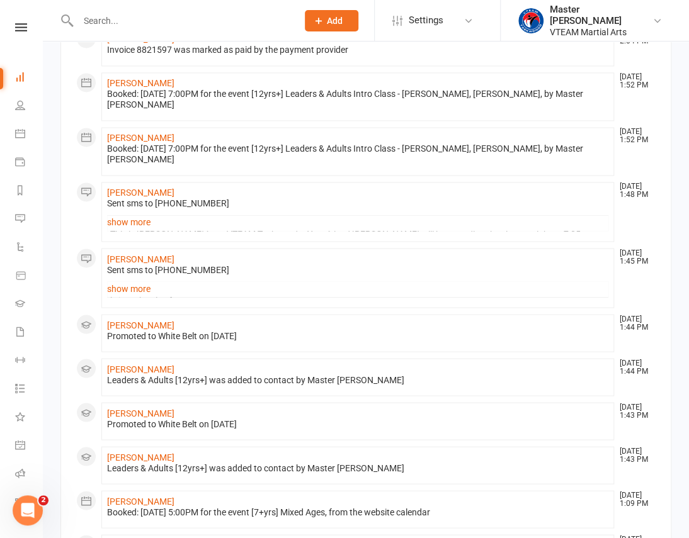
scroll to position [515, 0]
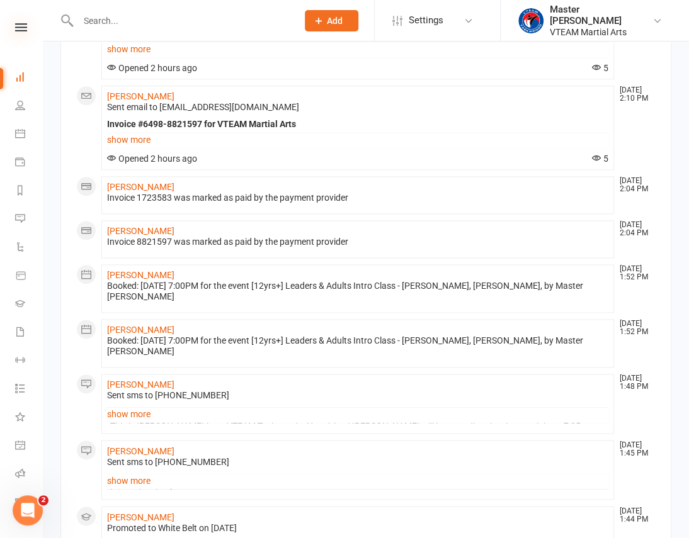
click at [18, 23] on icon at bounding box center [21, 27] width 12 height 8
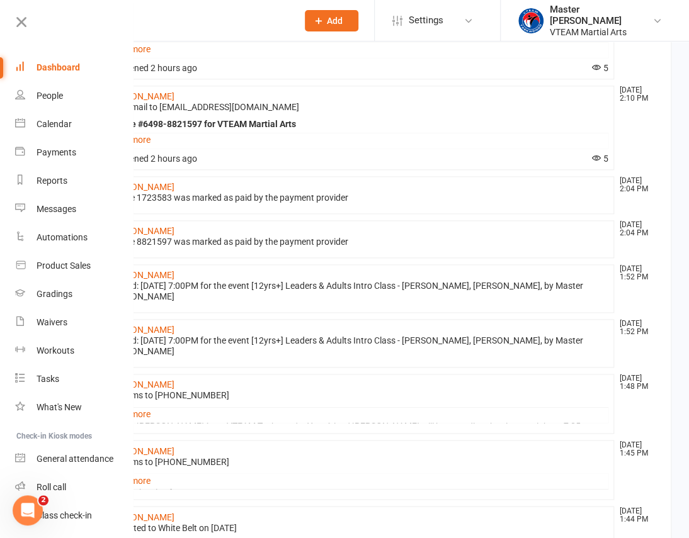
click at [67, 61] on link "Dashboard" at bounding box center [74, 68] width 119 height 28
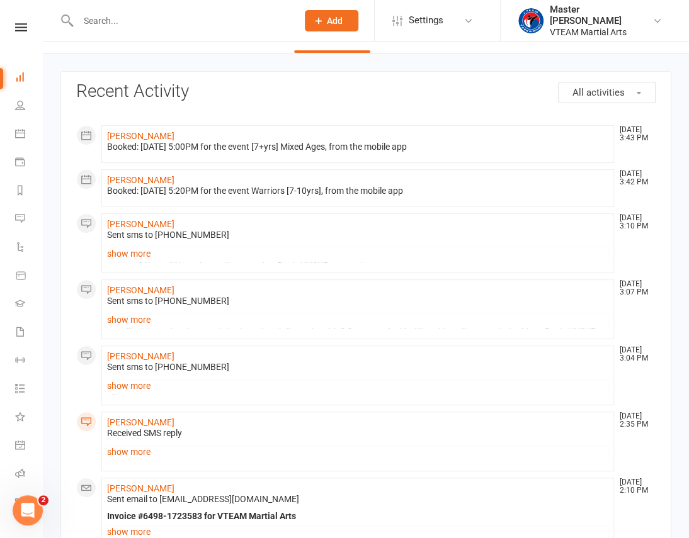
scroll to position [0, 0]
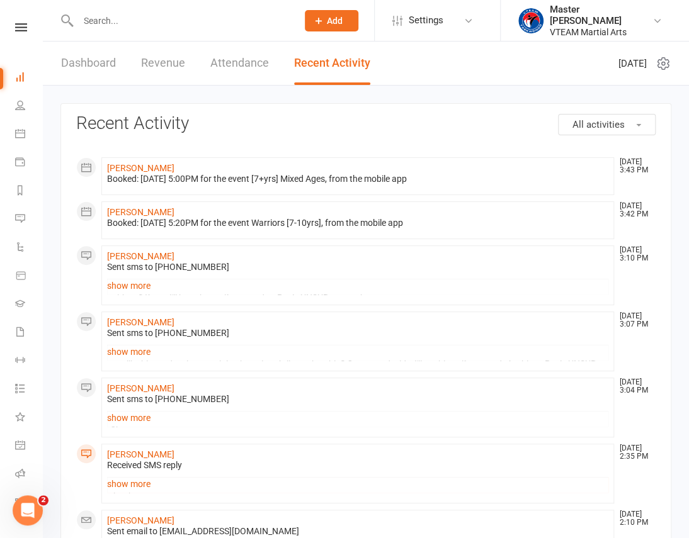
click at [94, 62] on link "Dashboard" at bounding box center [88, 63] width 55 height 43
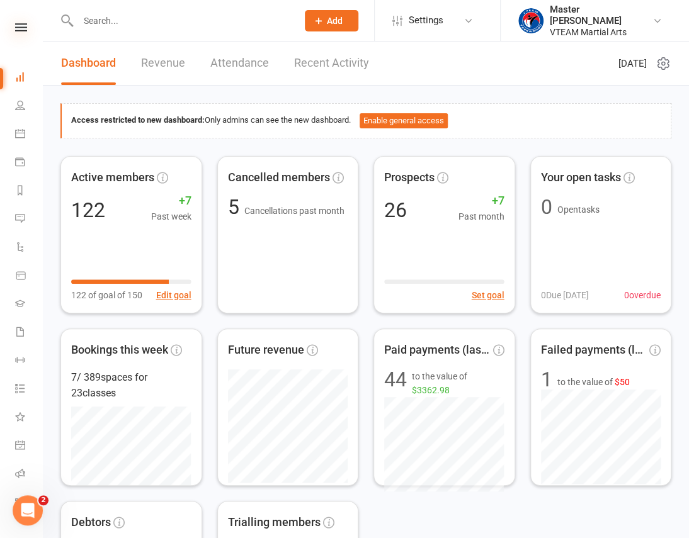
click at [15, 26] on icon at bounding box center [21, 27] width 12 height 8
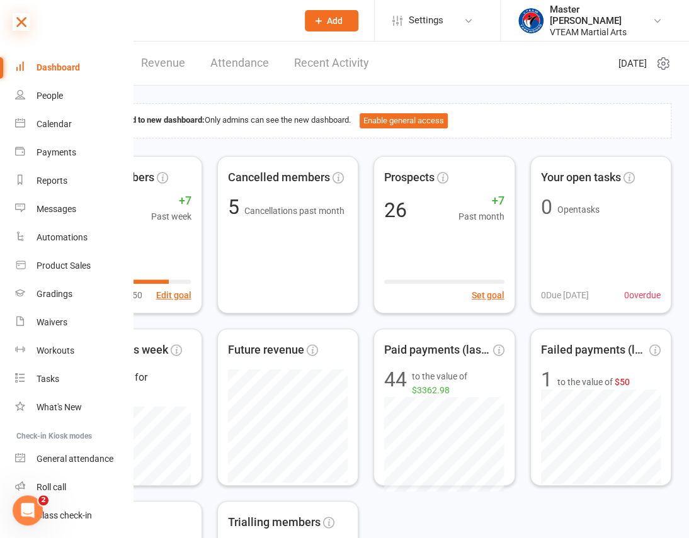
click at [22, 22] on icon at bounding box center [22, 22] width 18 height 18
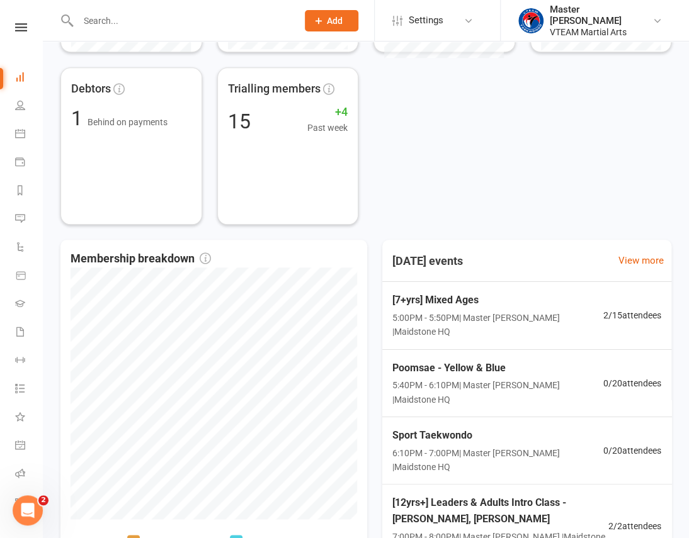
scroll to position [414, 0]
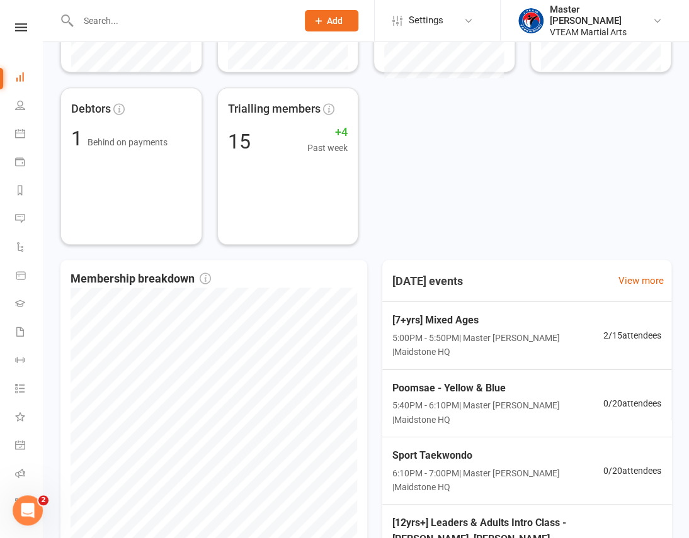
click at [16, 31] on div "Clubworx" at bounding box center [21, 43] width 42 height 41
click at [17, 30] on icon at bounding box center [21, 27] width 12 height 8
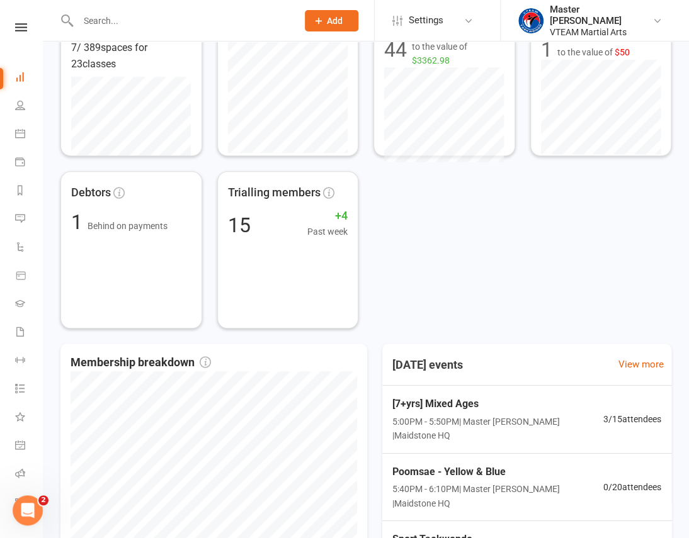
scroll to position [242, 0]
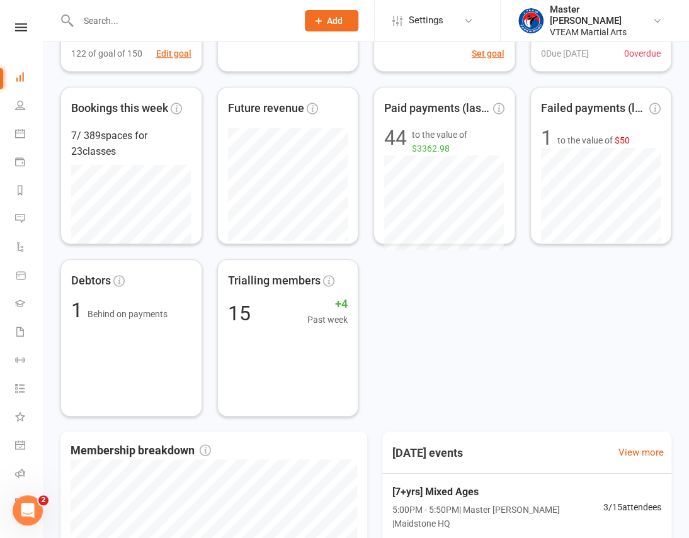
click at [25, 28] on link at bounding box center [21, 27] width 45 height 8
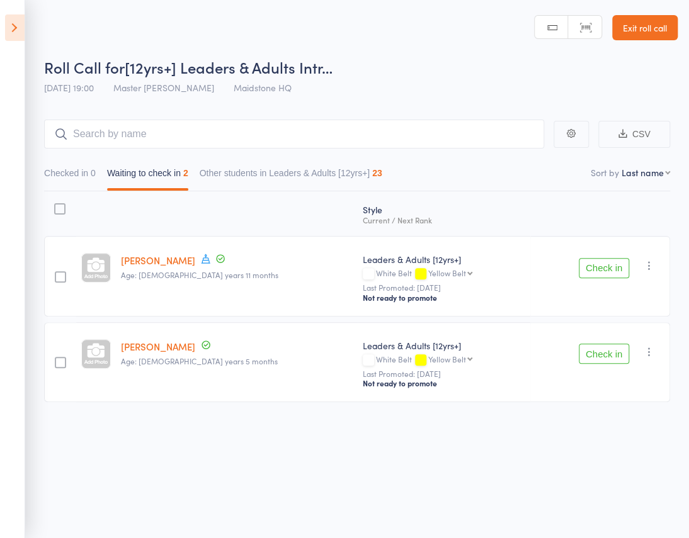
click at [16, 27] on icon at bounding box center [15, 27] width 20 height 26
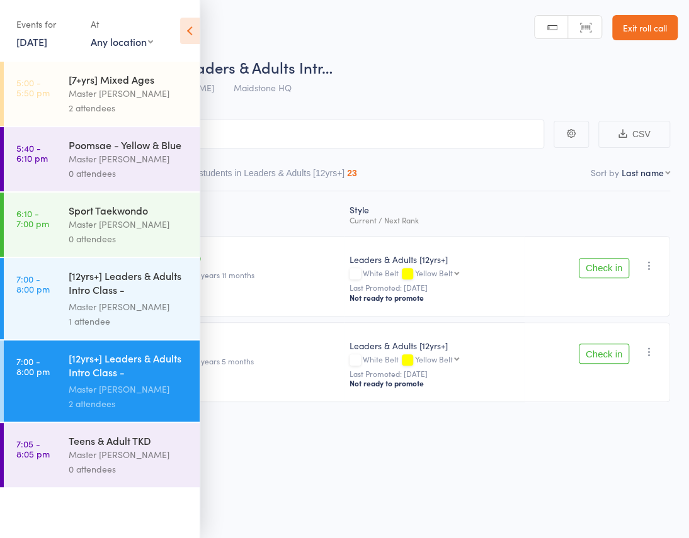
click at [138, 285] on div "[12yrs+] Leaders & Adults Intro Class - [PERSON_NAME]..." at bounding box center [129, 284] width 120 height 31
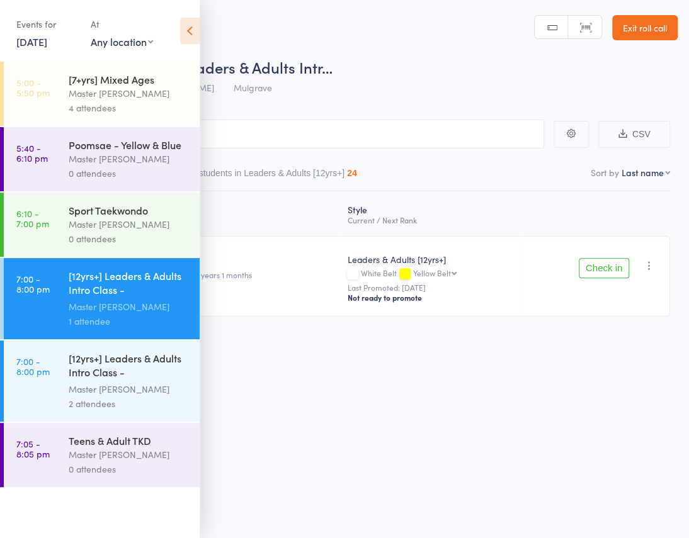
click at [188, 33] on icon at bounding box center [190, 31] width 20 height 26
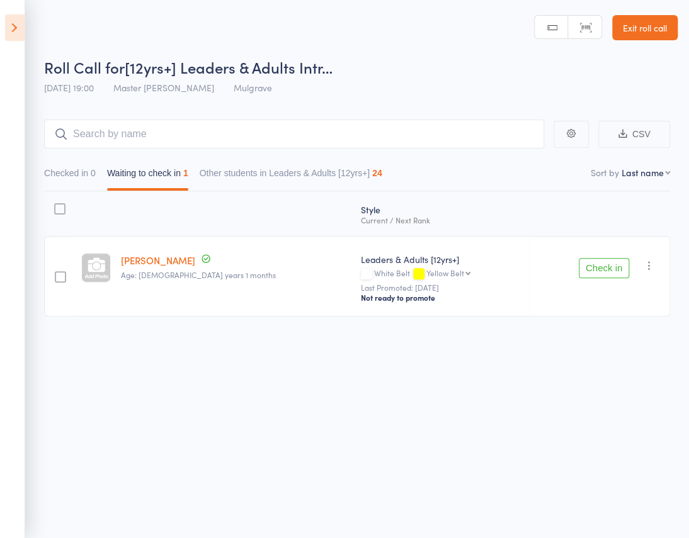
click at [21, 31] on icon at bounding box center [15, 27] width 20 height 26
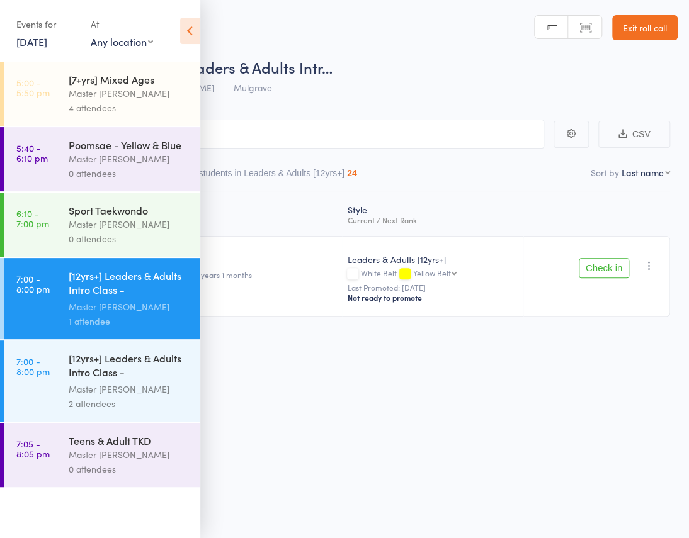
click at [147, 375] on div "[12yrs+] Leaders & Adults Intro Class - [PERSON_NAME]" at bounding box center [129, 366] width 120 height 31
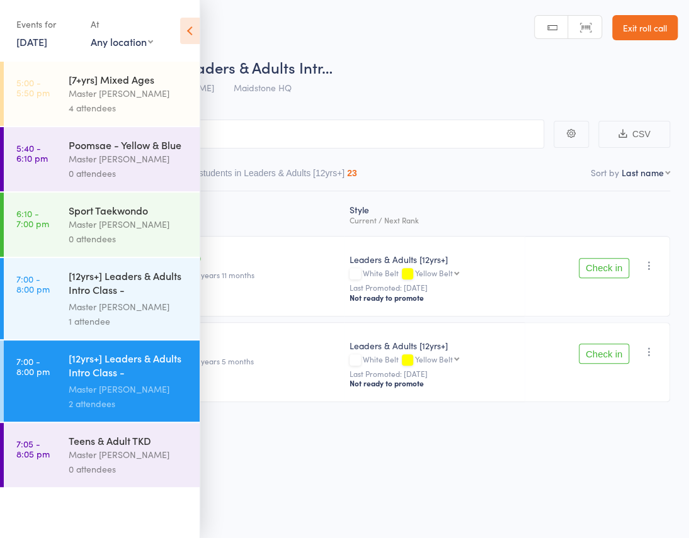
click at [191, 30] on icon at bounding box center [190, 31] width 20 height 26
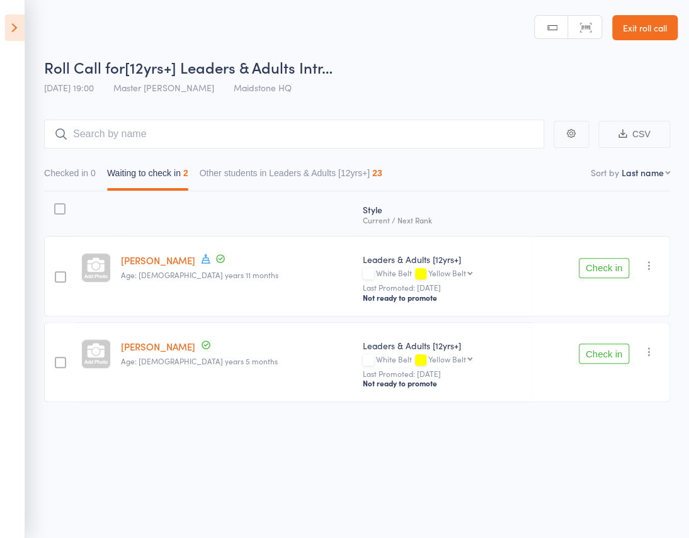
click at [14, 28] on icon at bounding box center [15, 27] width 20 height 26
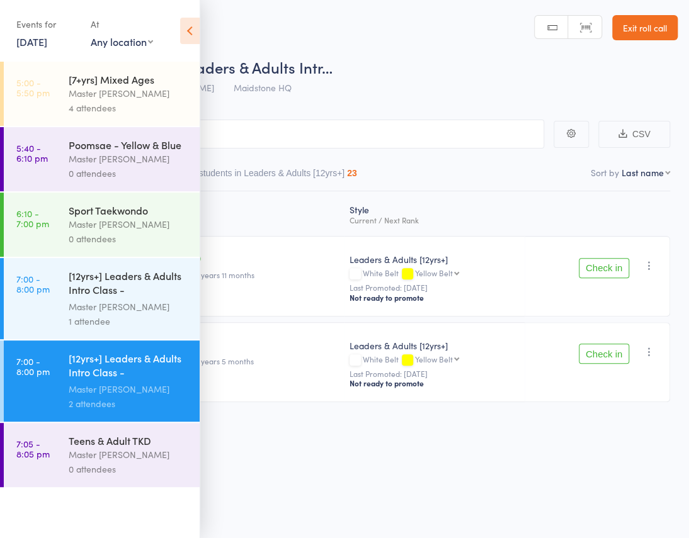
click at [84, 92] on div "Master [PERSON_NAME]" at bounding box center [129, 93] width 120 height 14
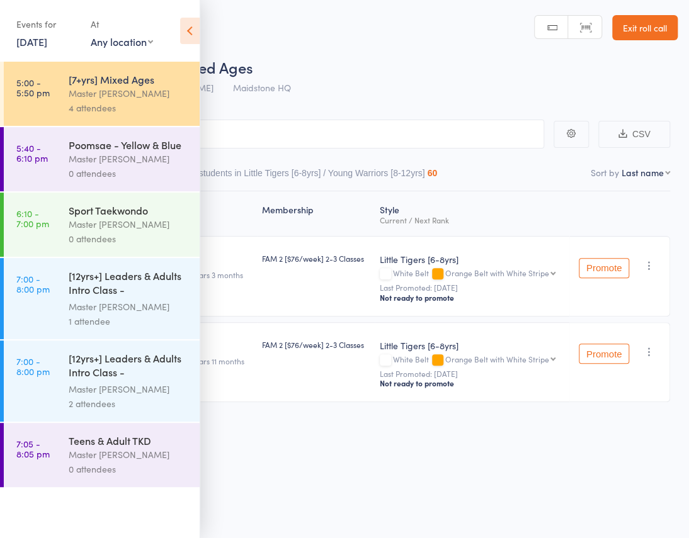
click at [189, 29] on icon at bounding box center [190, 31] width 20 height 26
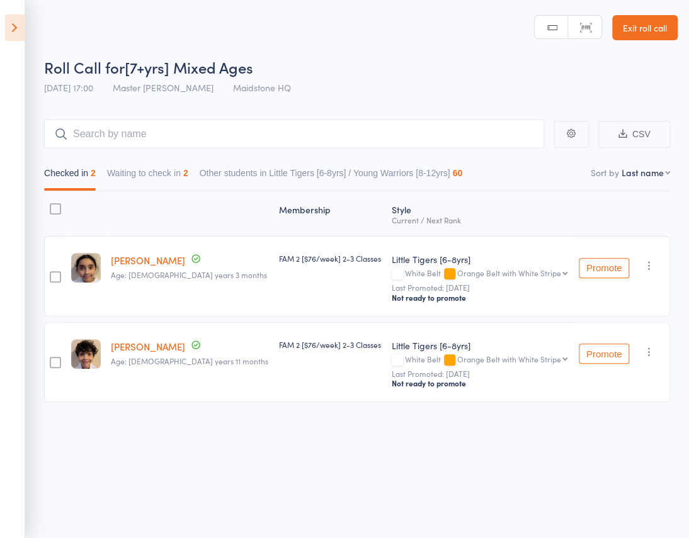
click at [188, 162] on button "Waiting to check in 2" at bounding box center [147, 176] width 81 height 29
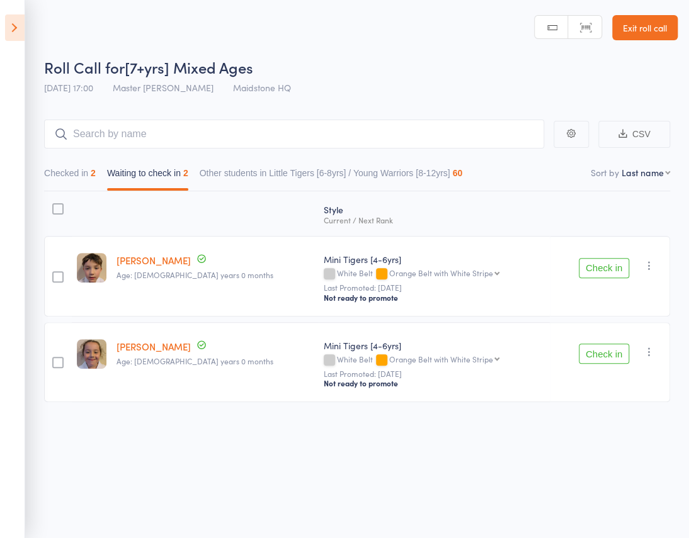
click at [96, 162] on button "Checked in 2" at bounding box center [70, 176] width 52 height 29
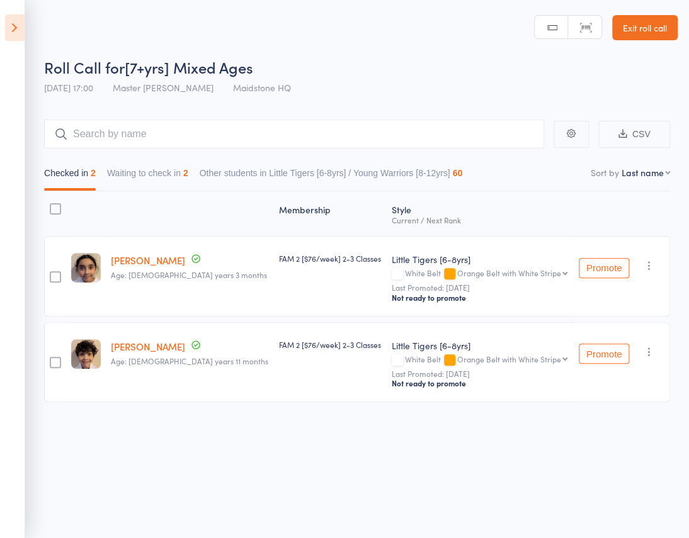
click at [188, 162] on button "Waiting to check in 2" at bounding box center [147, 176] width 81 height 29
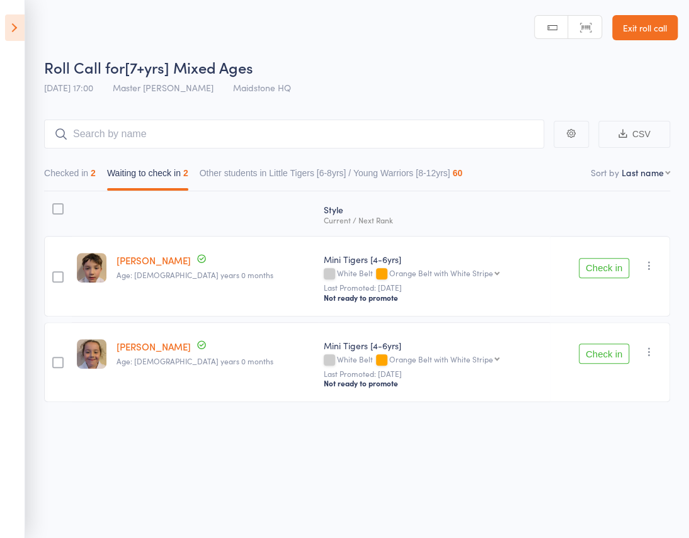
click at [19, 31] on icon at bounding box center [15, 27] width 20 height 26
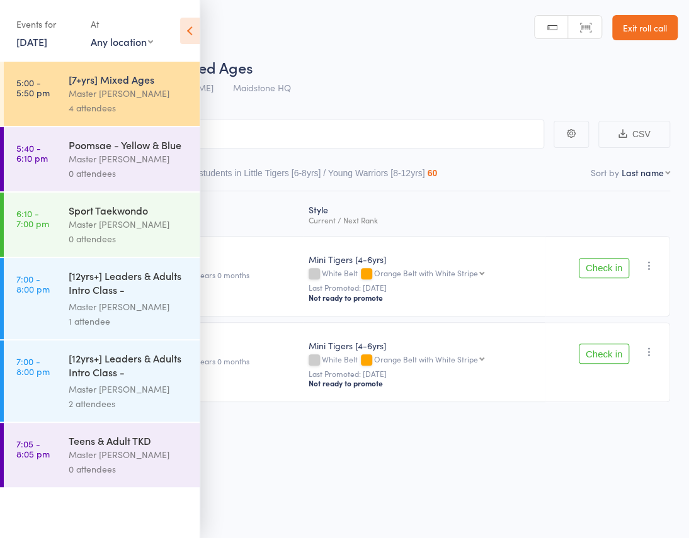
click at [189, 26] on icon at bounding box center [190, 31] width 20 height 26
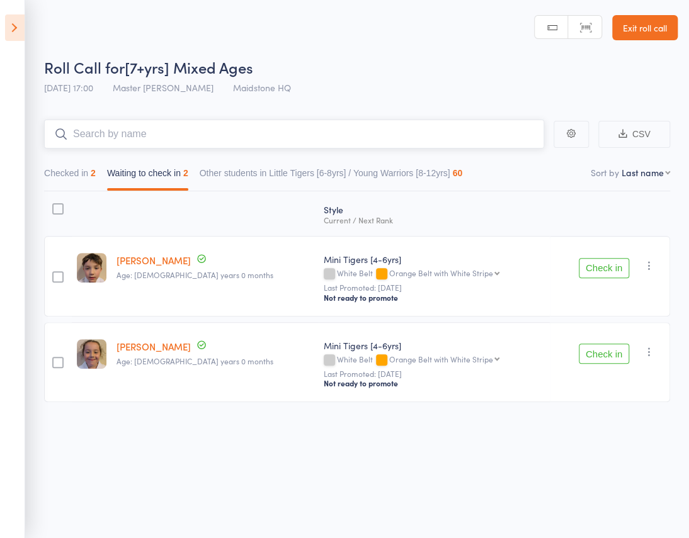
click at [130, 120] on input "search" at bounding box center [294, 134] width 500 height 29
click at [96, 168] on div "2" at bounding box center [93, 173] width 5 height 10
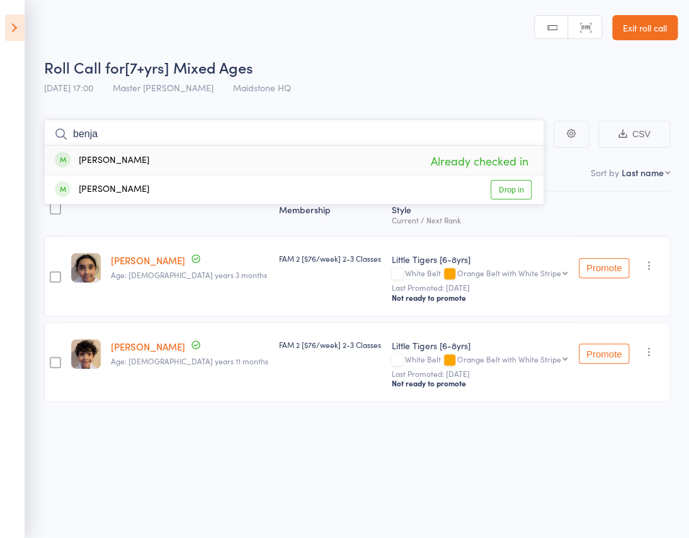
type input "benja"
click at [330, 101] on main "benja Benjamin Bajpai Already checked in Ben Cong Drop in CSV Checked in 2 Wait…" at bounding box center [344, 280] width 689 height 358
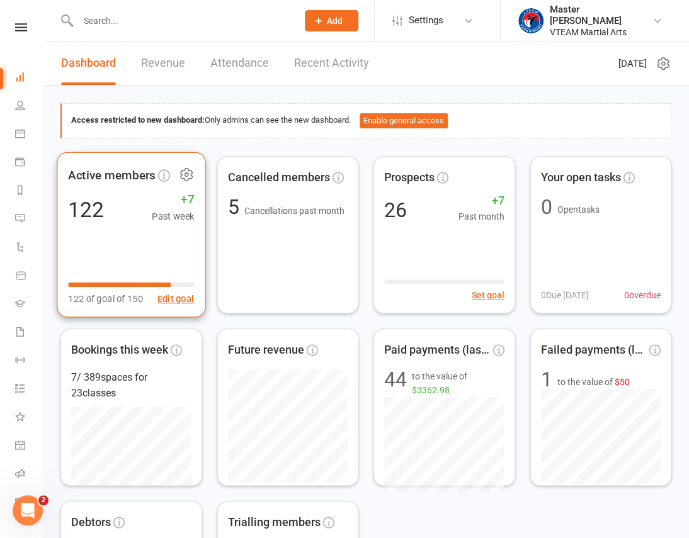
click at [188, 170] on icon at bounding box center [185, 174] width 11 height 12
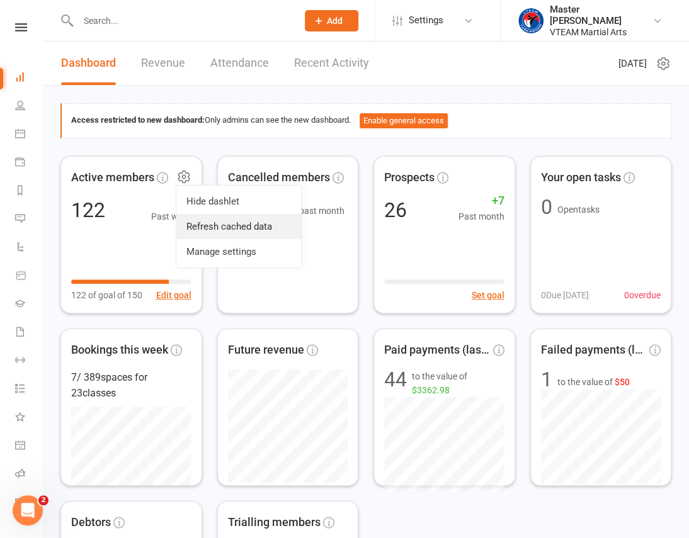
click at [217, 226] on link "Refresh cached data" at bounding box center [238, 226] width 125 height 25
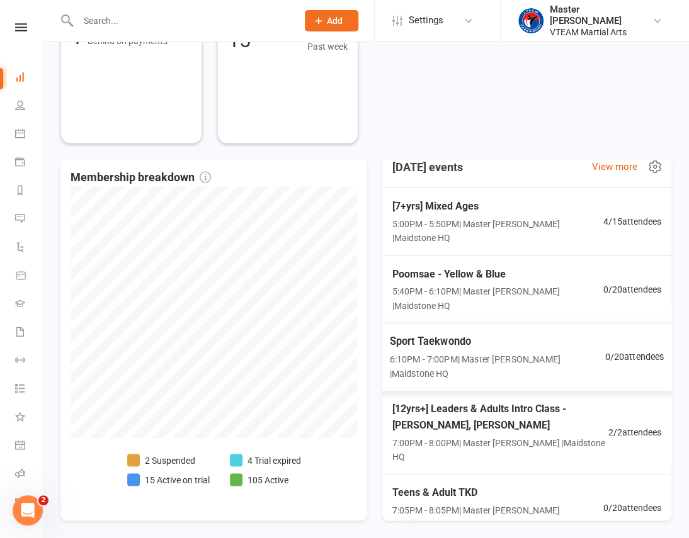
scroll to position [19, 0]
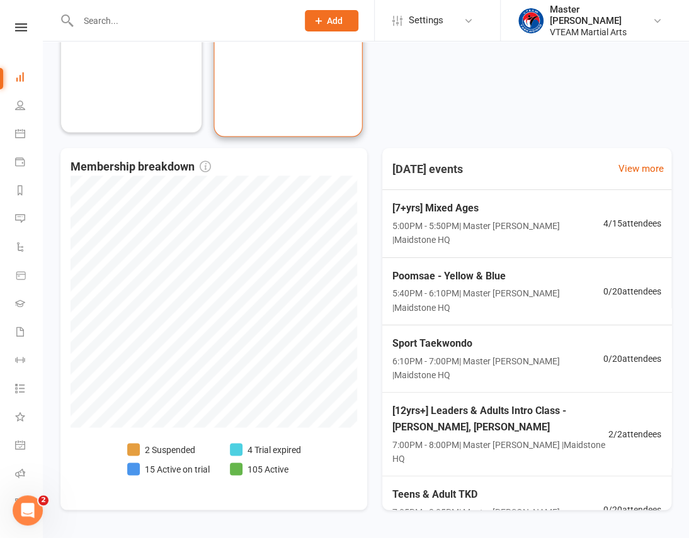
scroll to position [562, 0]
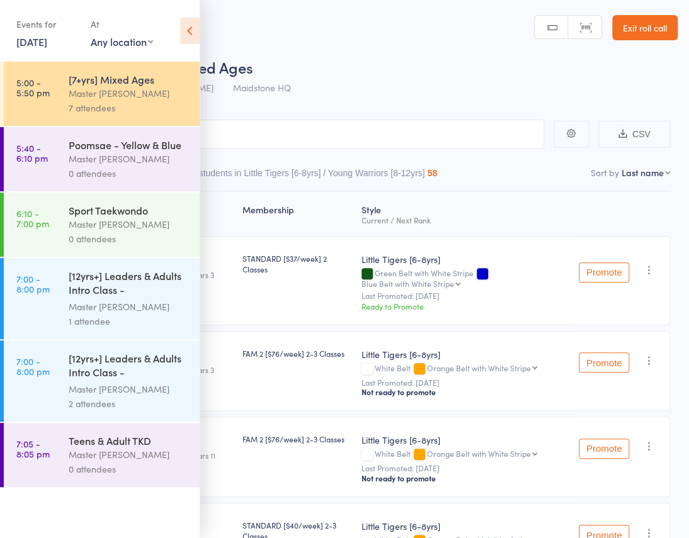
click at [186, 31] on icon at bounding box center [190, 31] width 20 height 26
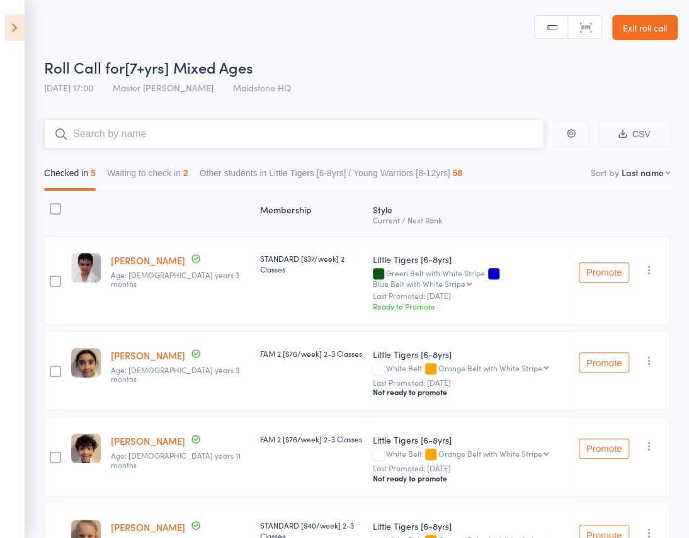
click at [254, 120] on input "search" at bounding box center [294, 134] width 500 height 29
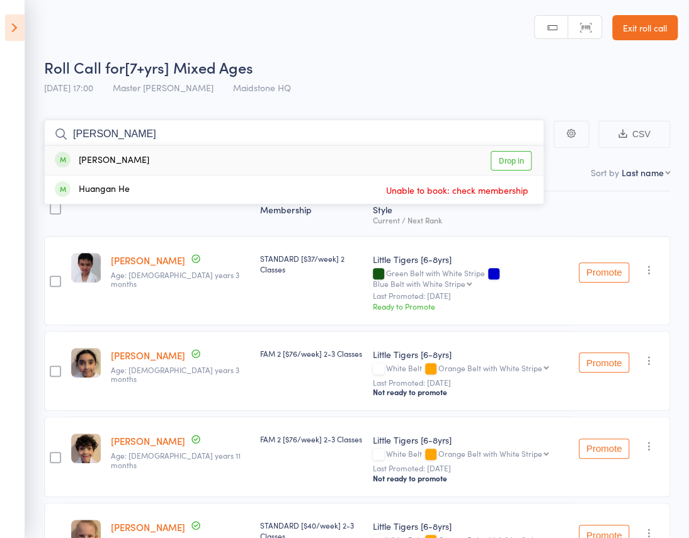
type input "juan"
click at [263, 146] on div "Juan Pozo Drop in" at bounding box center [294, 160] width 499 height 29
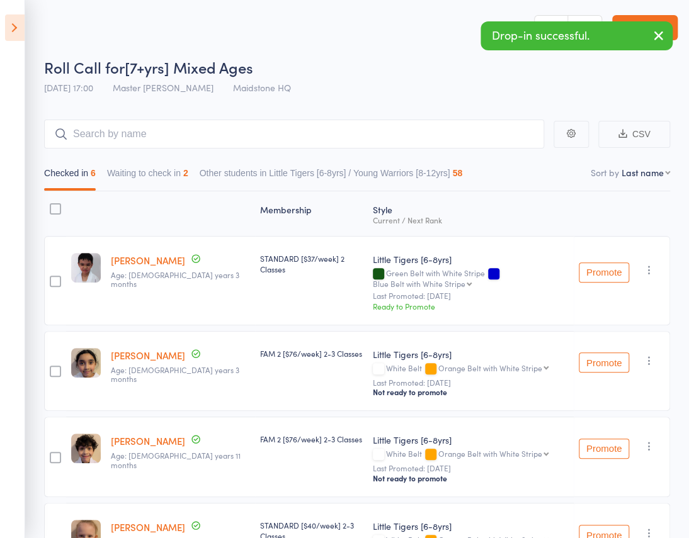
click at [312, 56] on header "Roll Call for [7+yrs] Mixed Ages 15 Sep 17:00 Master Eric Phan Maidstone HQ Man…" at bounding box center [344, 50] width 689 height 101
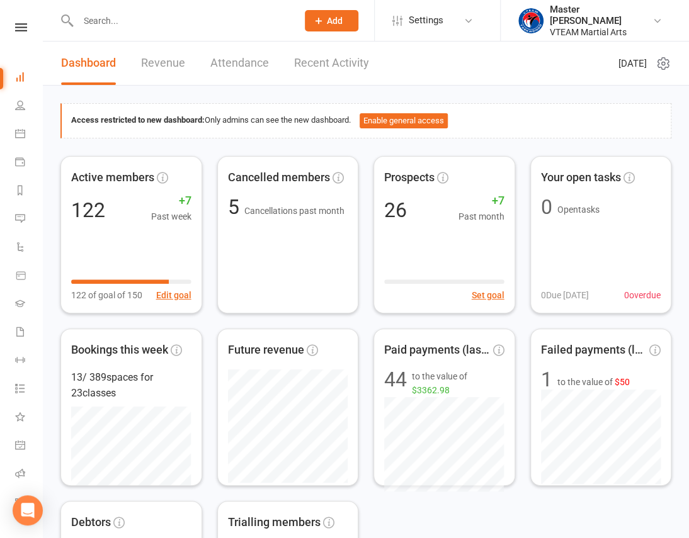
click at [19, 28] on icon at bounding box center [21, 27] width 12 height 8
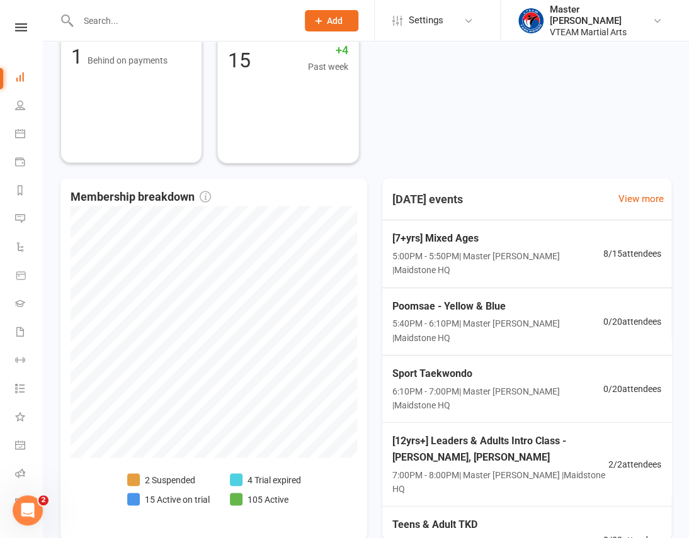
scroll to position [562, 0]
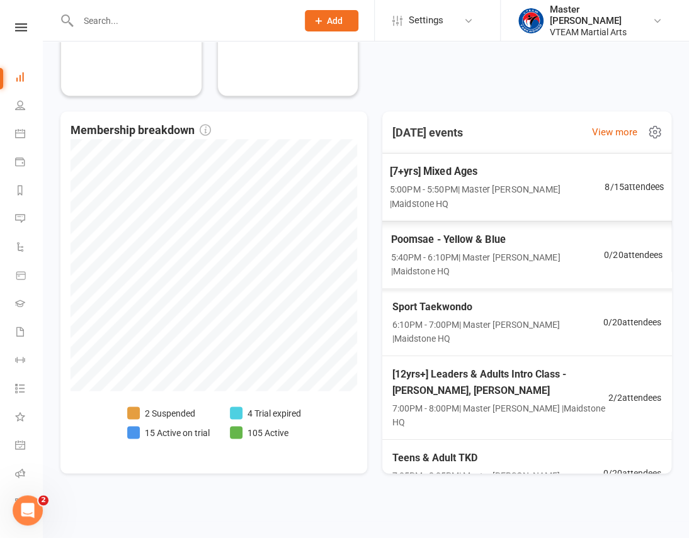
click at [451, 199] on span "5:00PM - 5:50PM | Master [PERSON_NAME] | Maidstone HQ" at bounding box center [497, 197] width 215 height 29
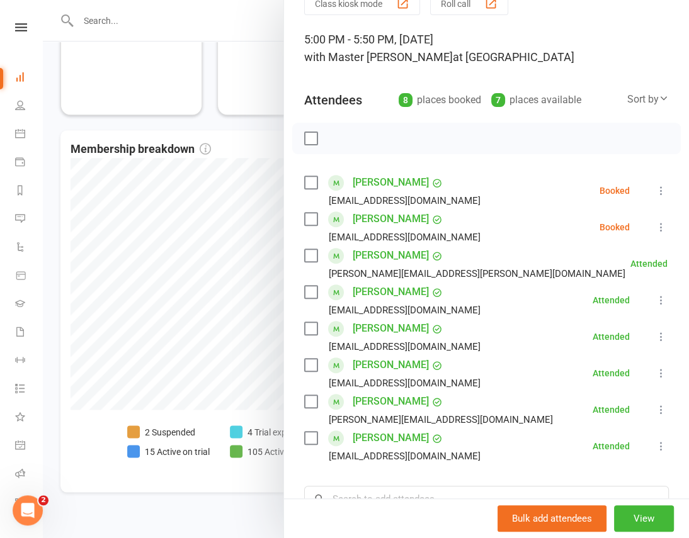
scroll to position [57, 0]
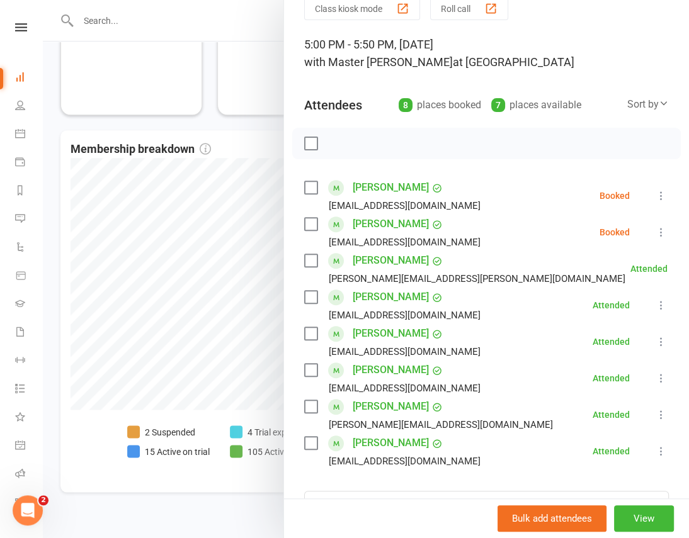
click at [655, 195] on icon at bounding box center [661, 196] width 13 height 13
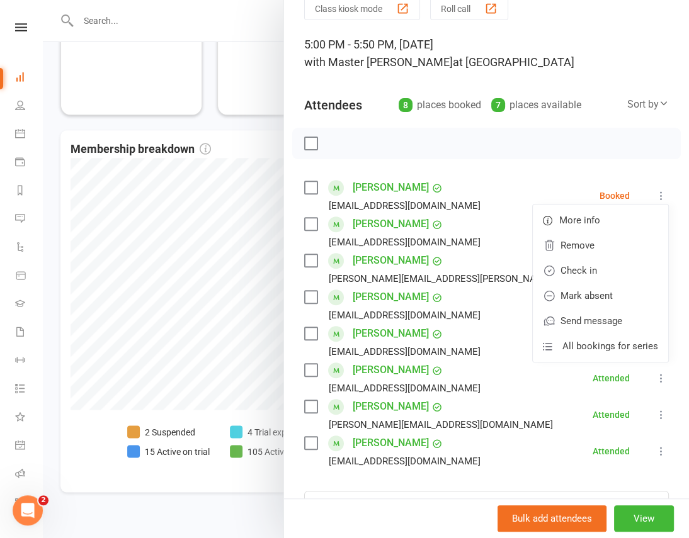
click at [224, 122] on div at bounding box center [366, 269] width 646 height 538
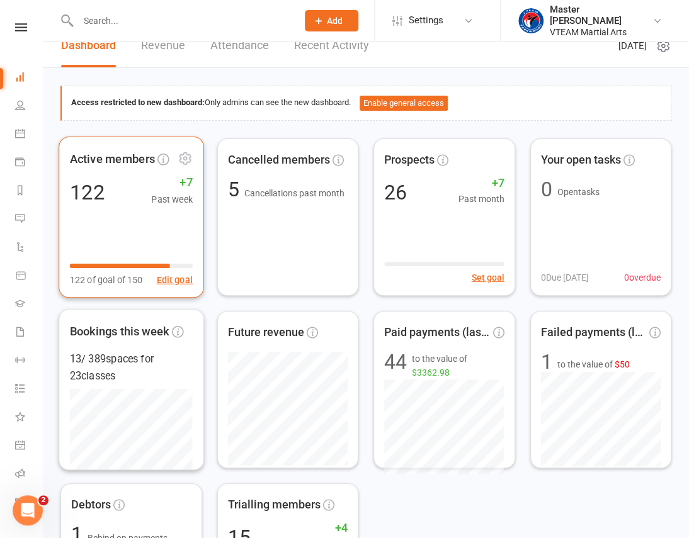
scroll to position [0, 0]
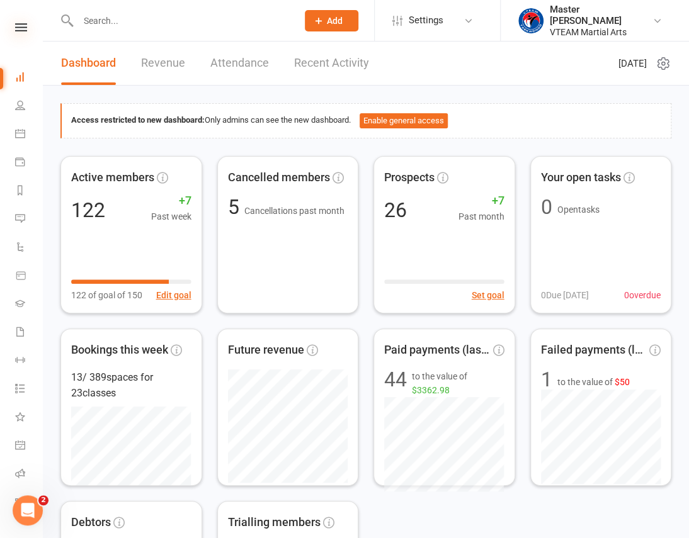
click at [16, 26] on icon at bounding box center [21, 27] width 12 height 8
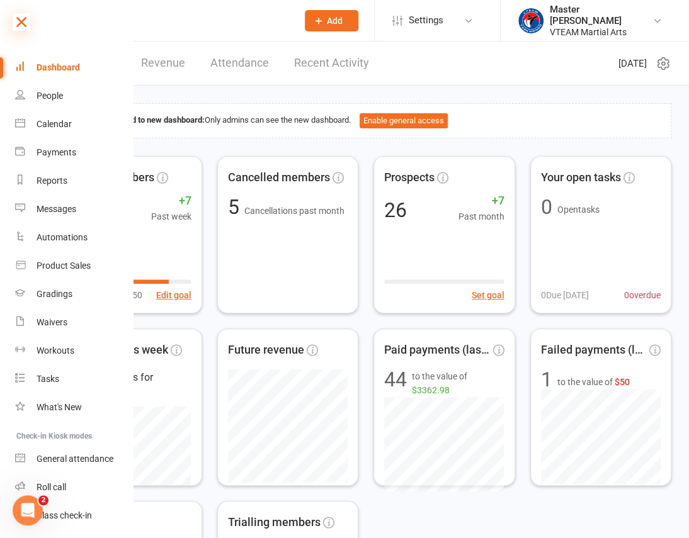
click at [25, 18] on icon at bounding box center [22, 22] width 18 height 18
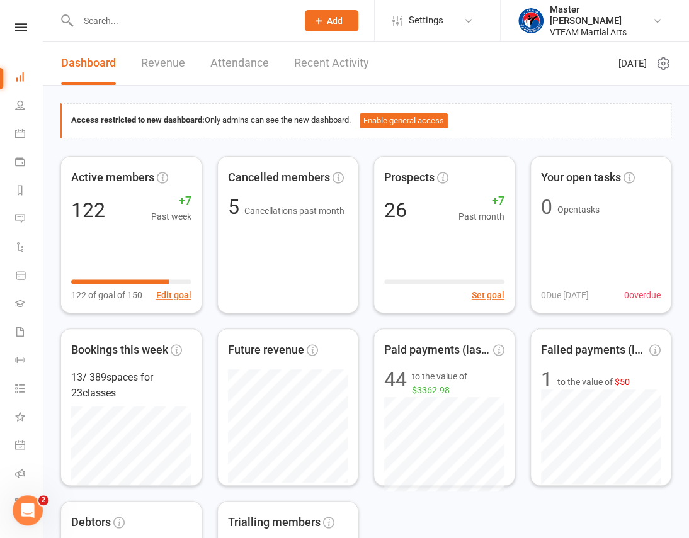
click at [24, 27] on link at bounding box center [21, 27] width 45 height 8
click at [15, 28] on icon at bounding box center [21, 27] width 12 height 8
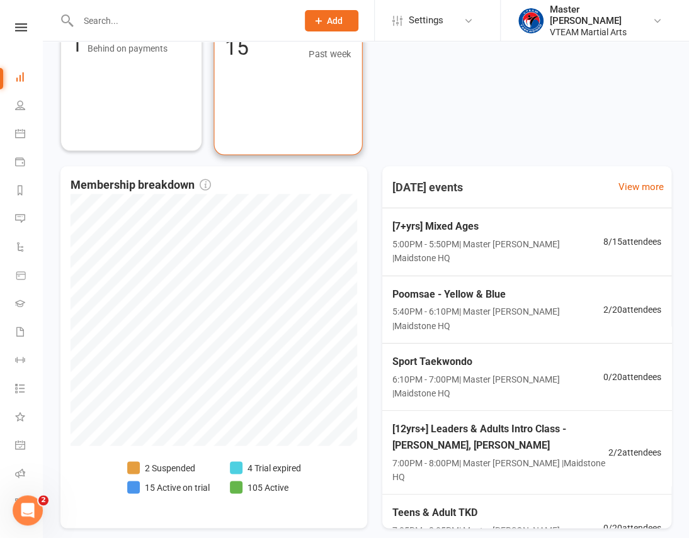
scroll to position [515, 0]
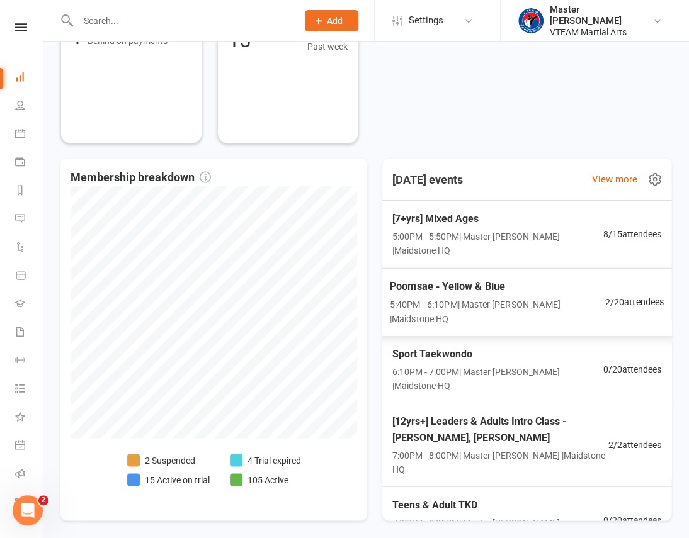
click at [462, 285] on span "Poomsae - Yellow & Blue" at bounding box center [497, 286] width 215 height 16
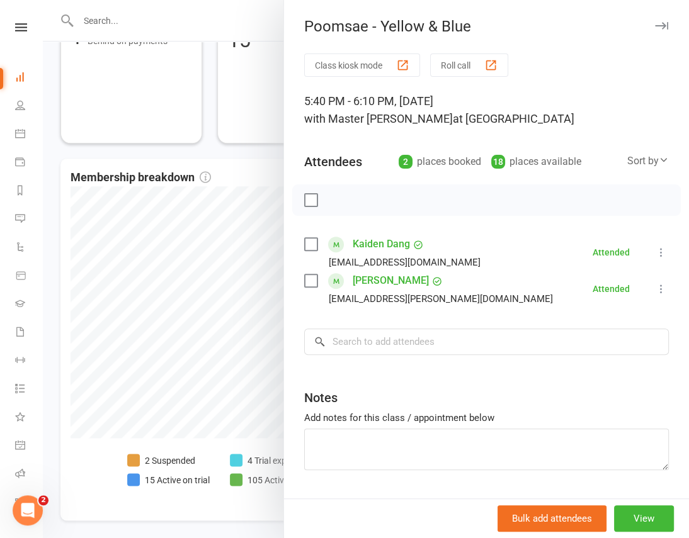
click at [252, 149] on div at bounding box center [366, 269] width 646 height 538
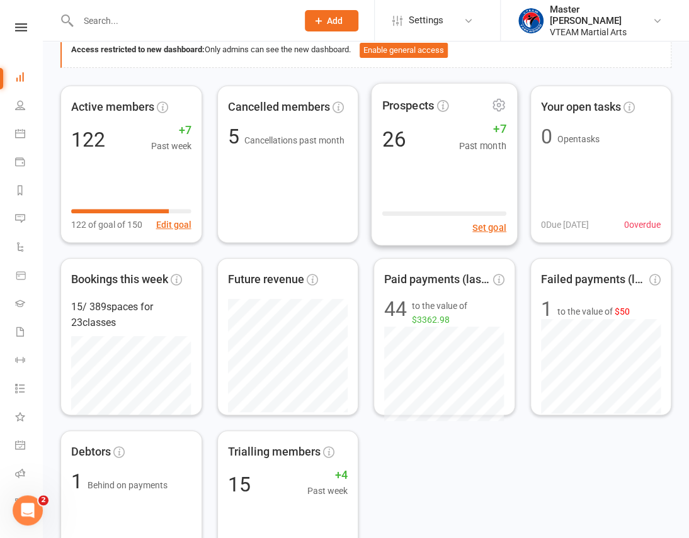
scroll to position [0, 0]
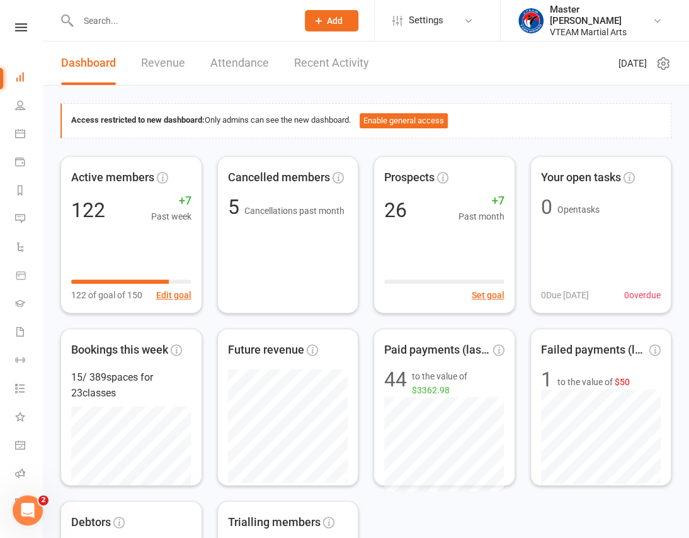
click at [17, 31] on div "Clubworx" at bounding box center [21, 43] width 42 height 41
click at [16, 31] on div "Clubworx" at bounding box center [21, 43] width 42 height 41
click at [18, 28] on icon at bounding box center [21, 27] width 12 height 8
